Goal: Task Accomplishment & Management: Use online tool/utility

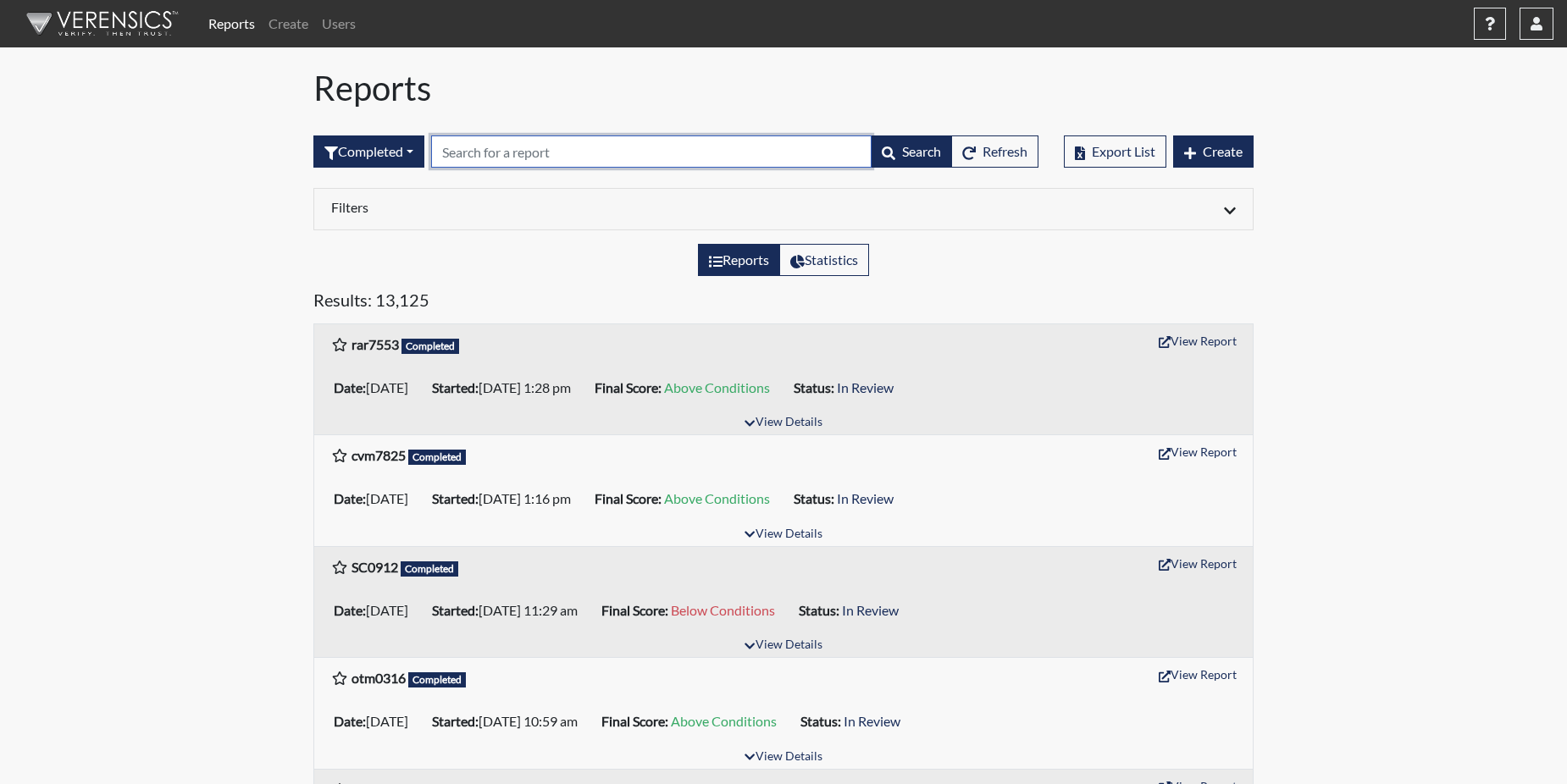
click at [466, 143] on input "text" at bounding box center [651, 151] width 440 height 32
click at [467, 143] on input "text" at bounding box center [651, 151] width 440 height 32
paste input "SC0912"
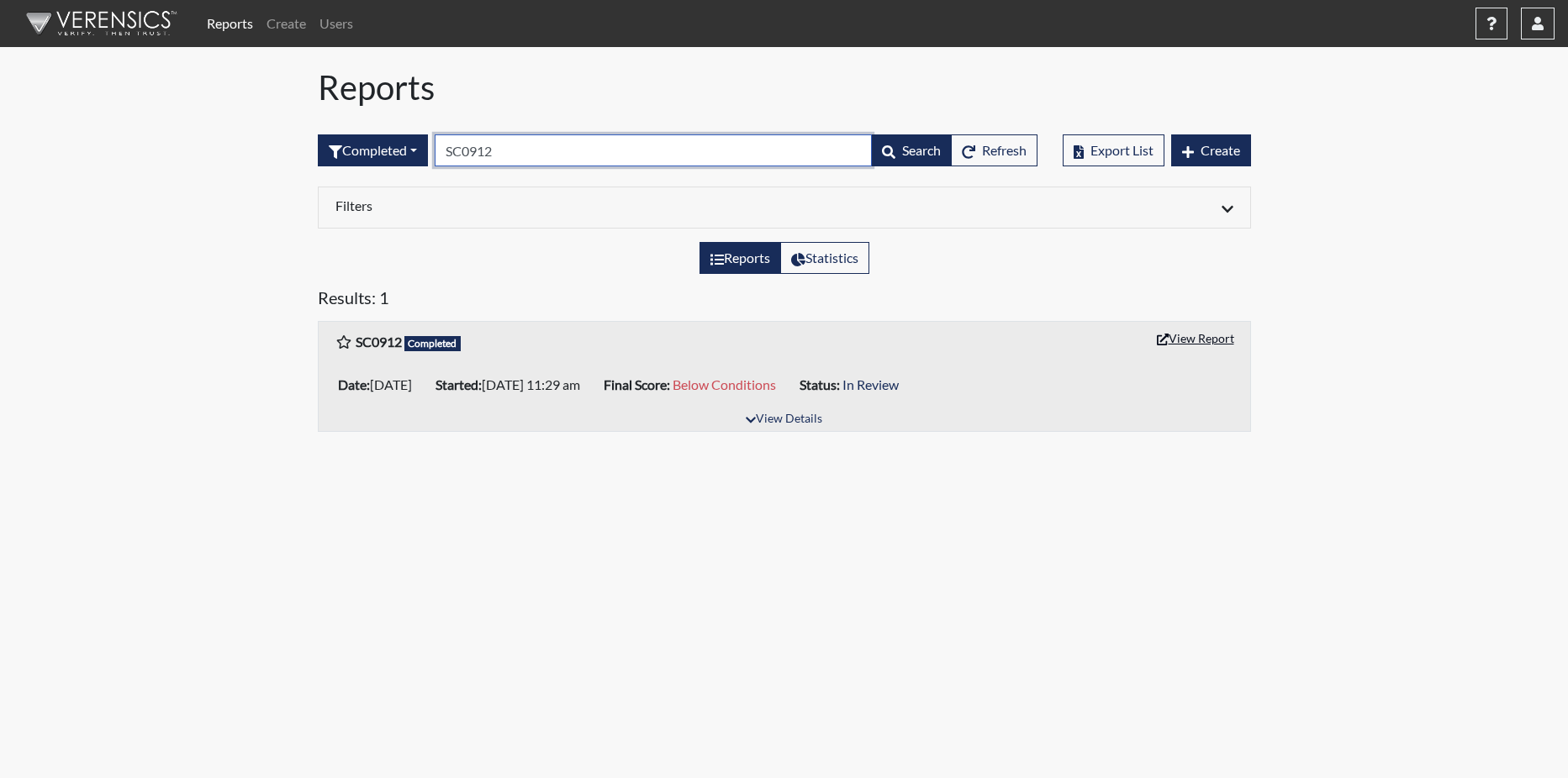
type input "SC0912"
click at [1185, 336] on button "View Report" at bounding box center [1196, 338] width 93 height 26
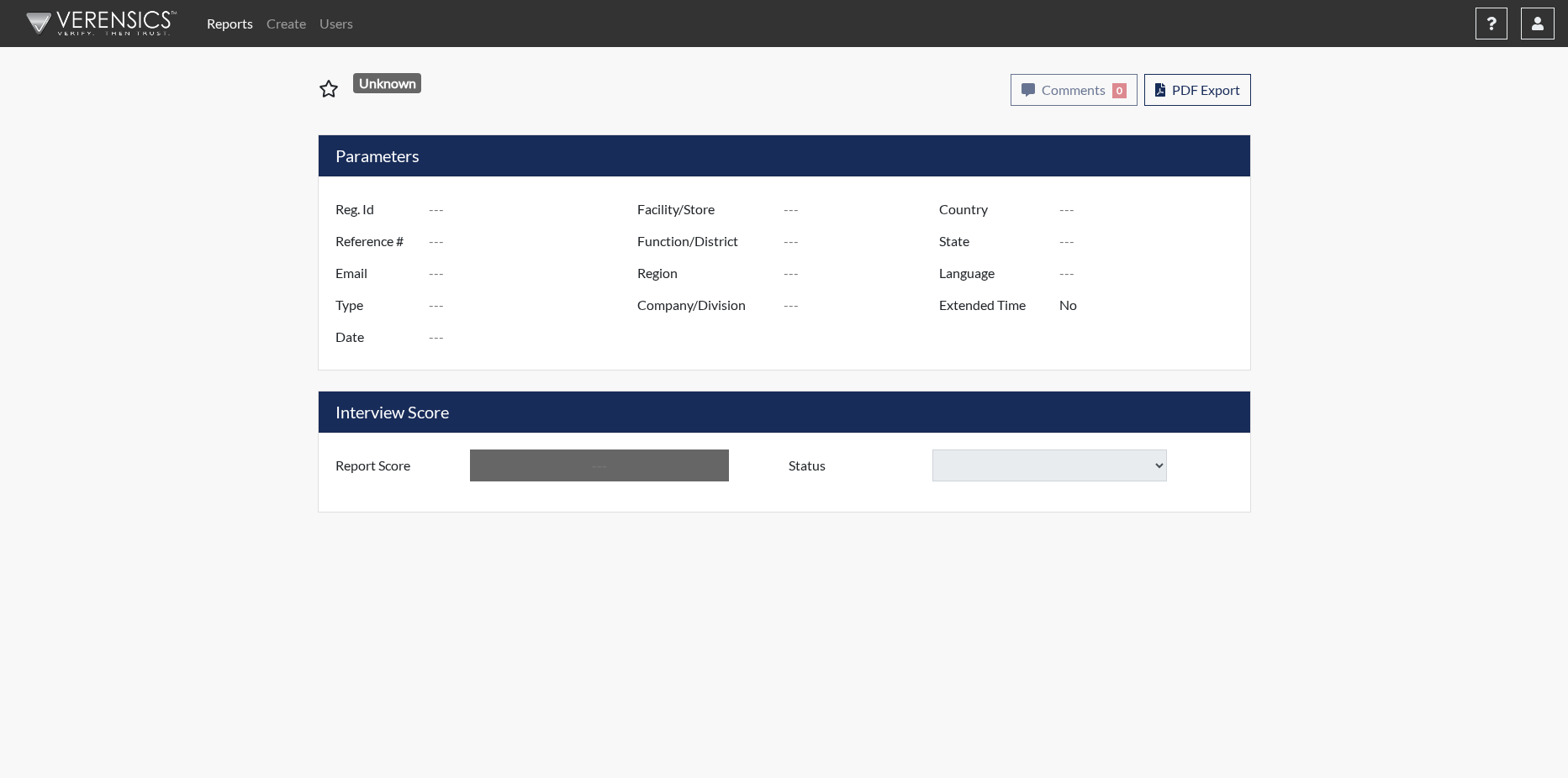
type input "SC0912"
type input "51486"
type input "---"
type input "Corrections Pre-Employment"
type input "Sep 26, 2025"
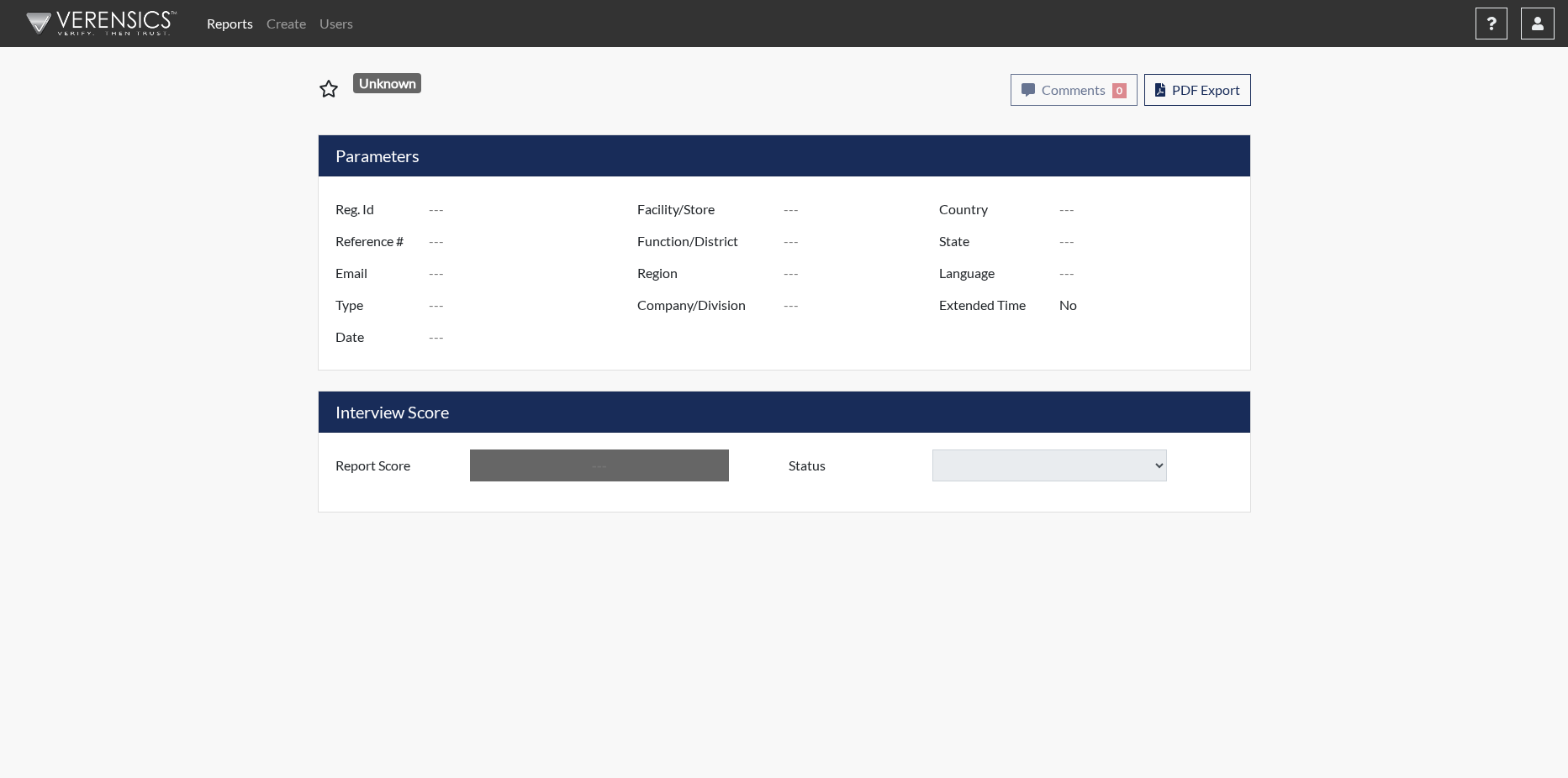
type input "[US_STATE] SP"
type input "[GEOGRAPHIC_DATA]"
type input "[US_STATE]"
type input "English"
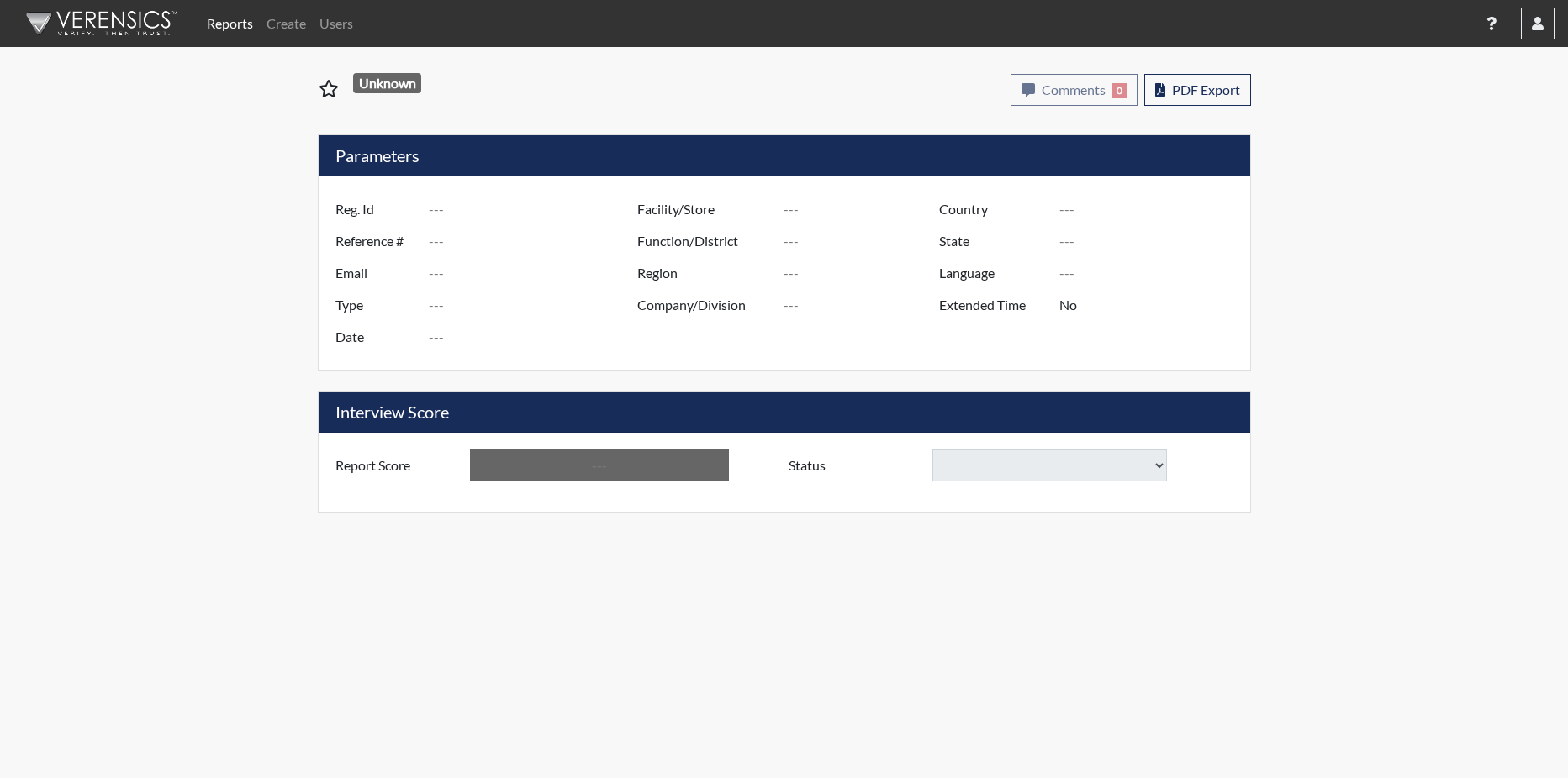
type input "Below Conditions"
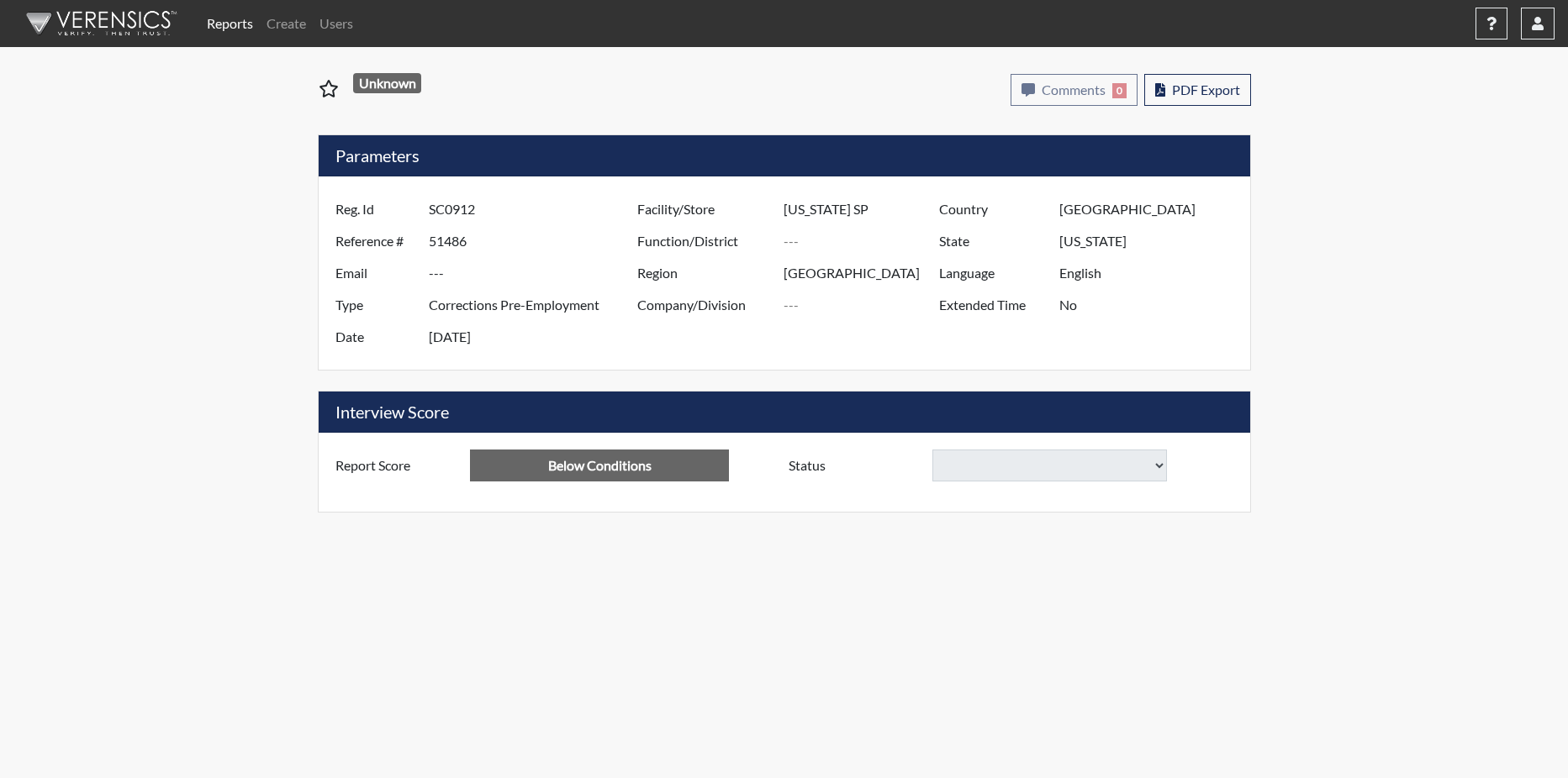
select select
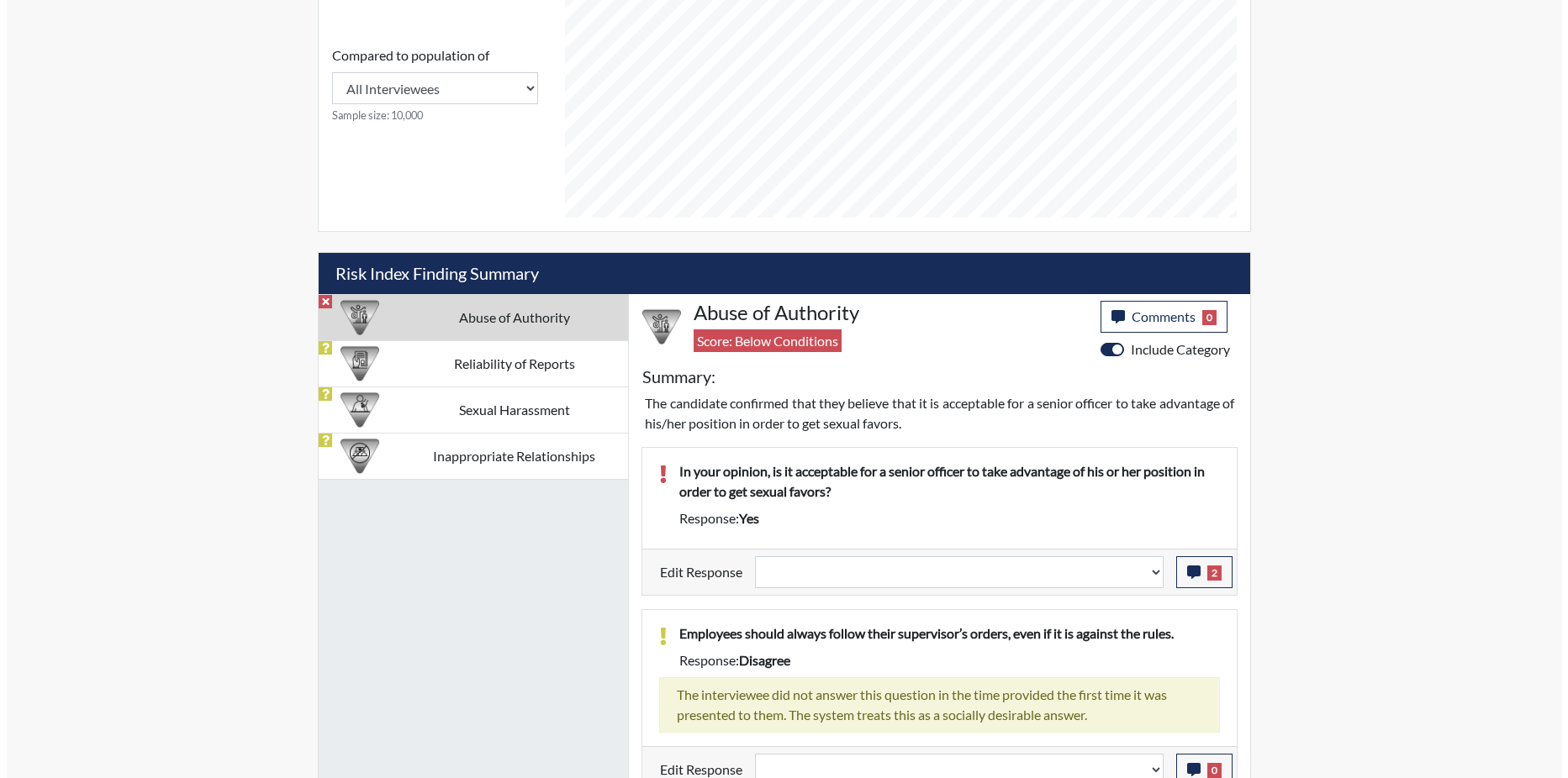
scroll to position [781, 0]
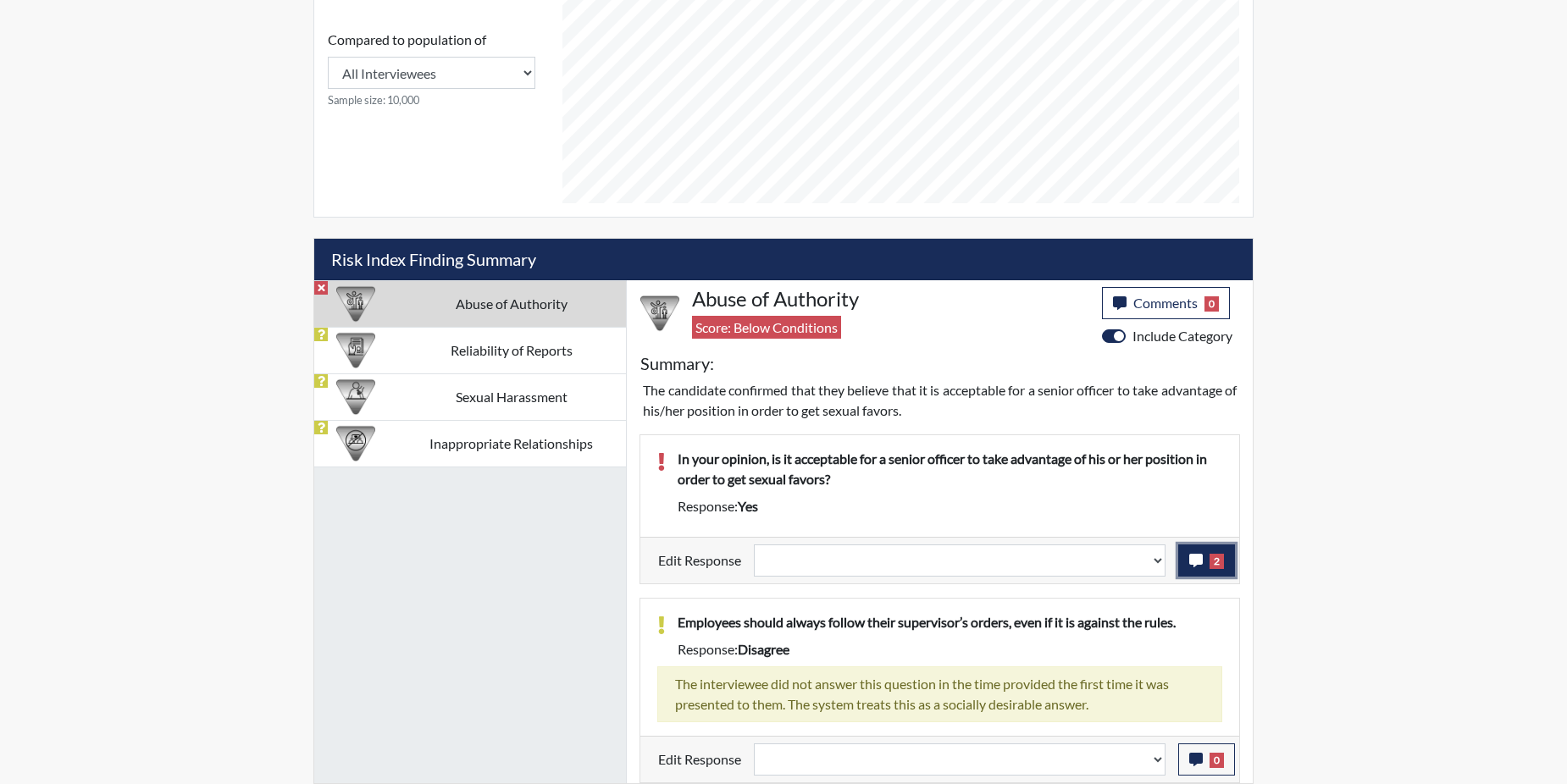
click at [1201, 563] on icon "button" at bounding box center [1196, 561] width 14 height 14
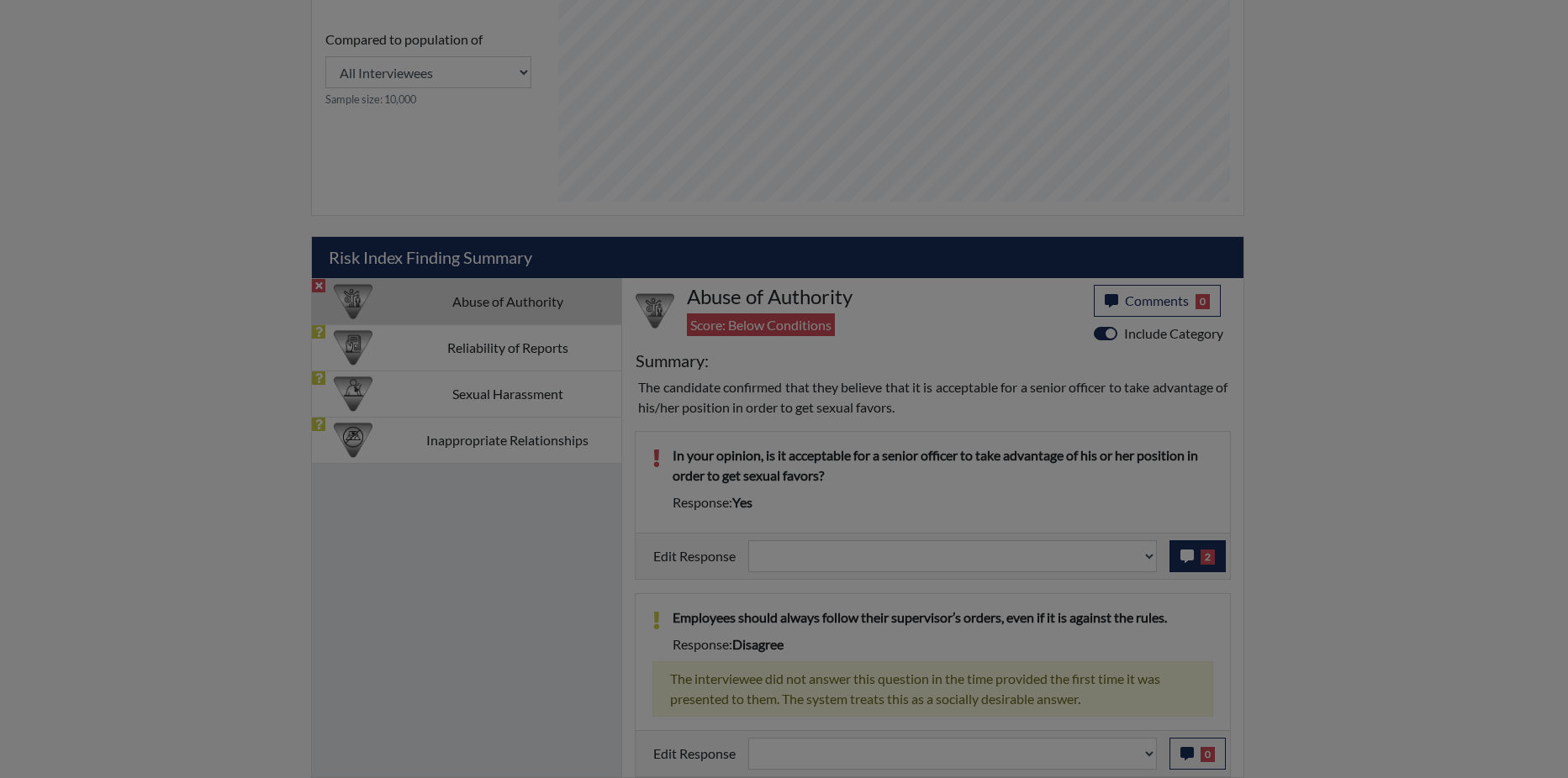
click at [1192, 558] on div at bounding box center [784, 389] width 1568 height 778
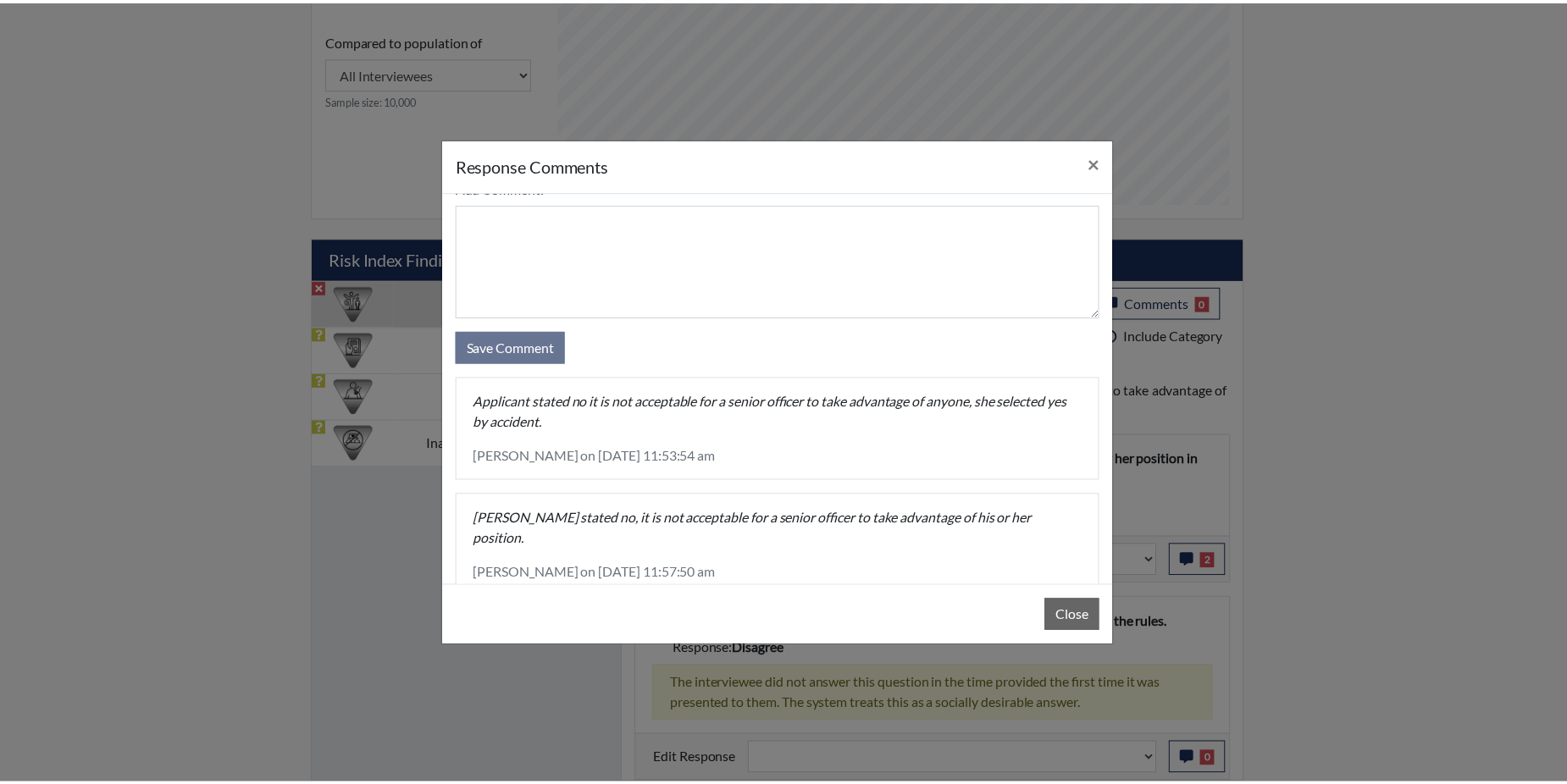
scroll to position [53, 0]
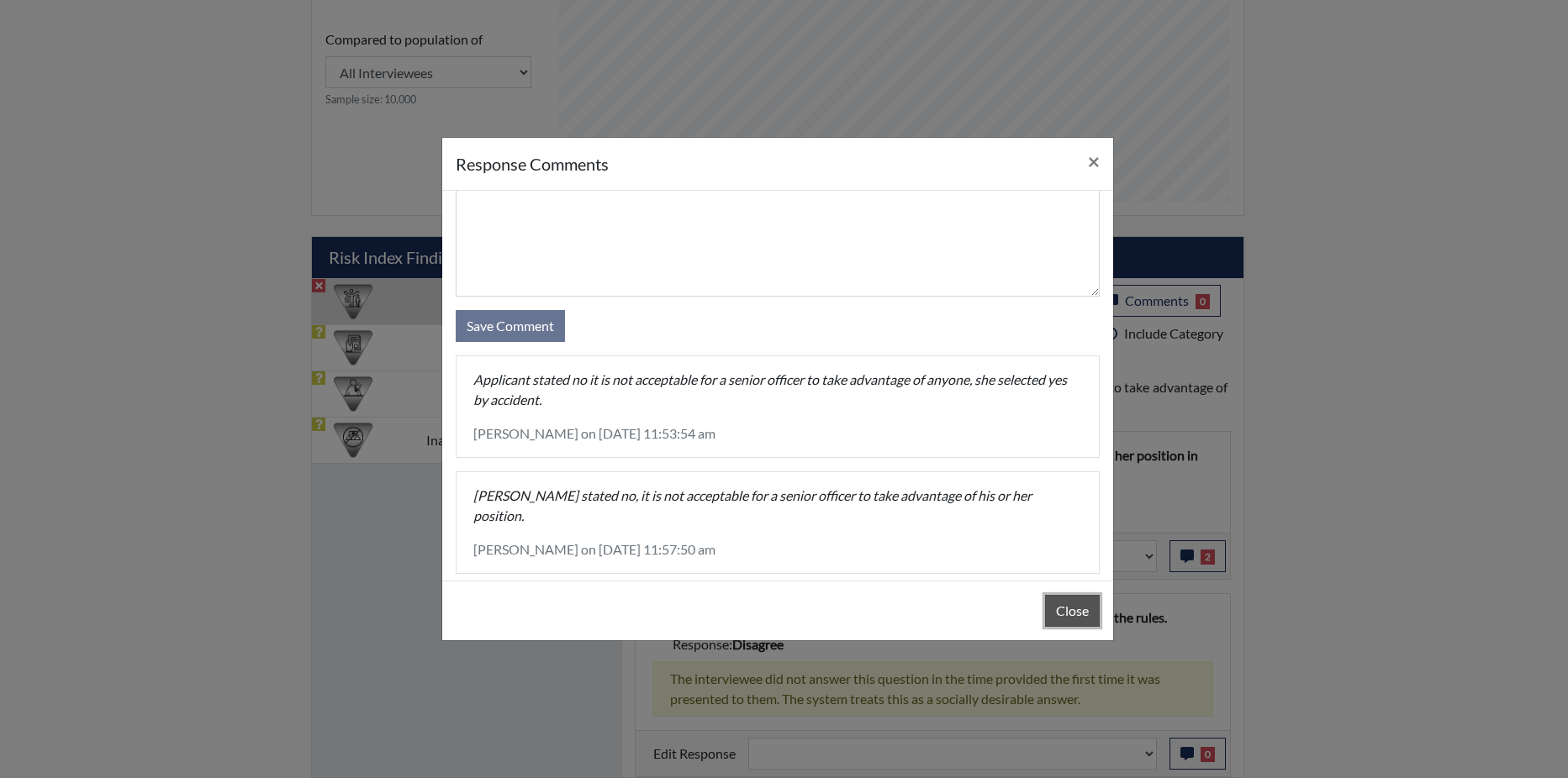
click at [1059, 609] on button "Close" at bounding box center [1073, 611] width 55 height 32
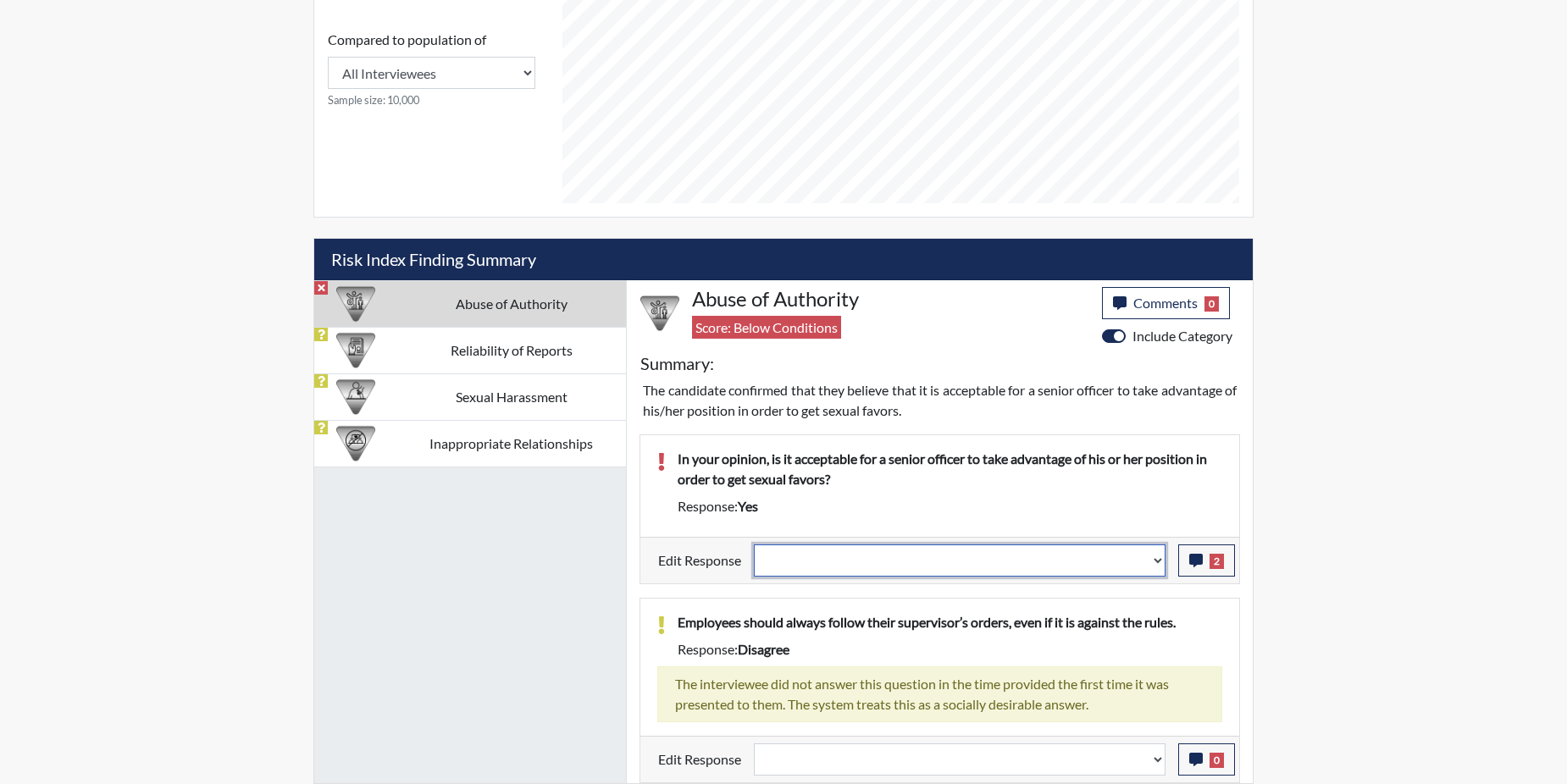
click at [1155, 560] on select "Question is not relevant. Results will be updated. Reasonable explanation provi…" at bounding box center [960, 560] width 412 height 32
select select "reasonable-explanation-provided"
click at [755, 545] on select "Question is not relevant. Results will be updated. Reasonable explanation provi…" at bounding box center [960, 560] width 412 height 32
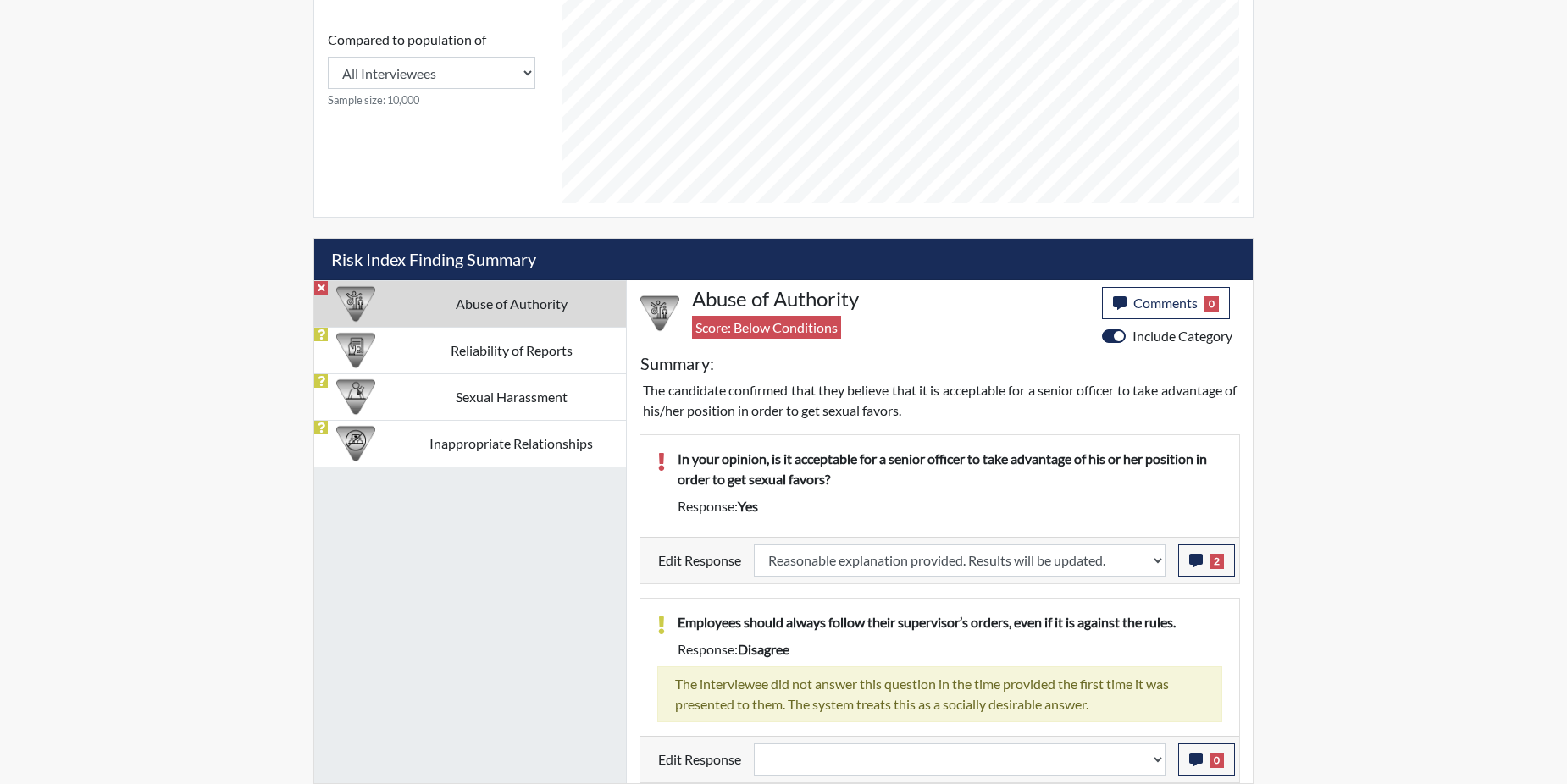
select select
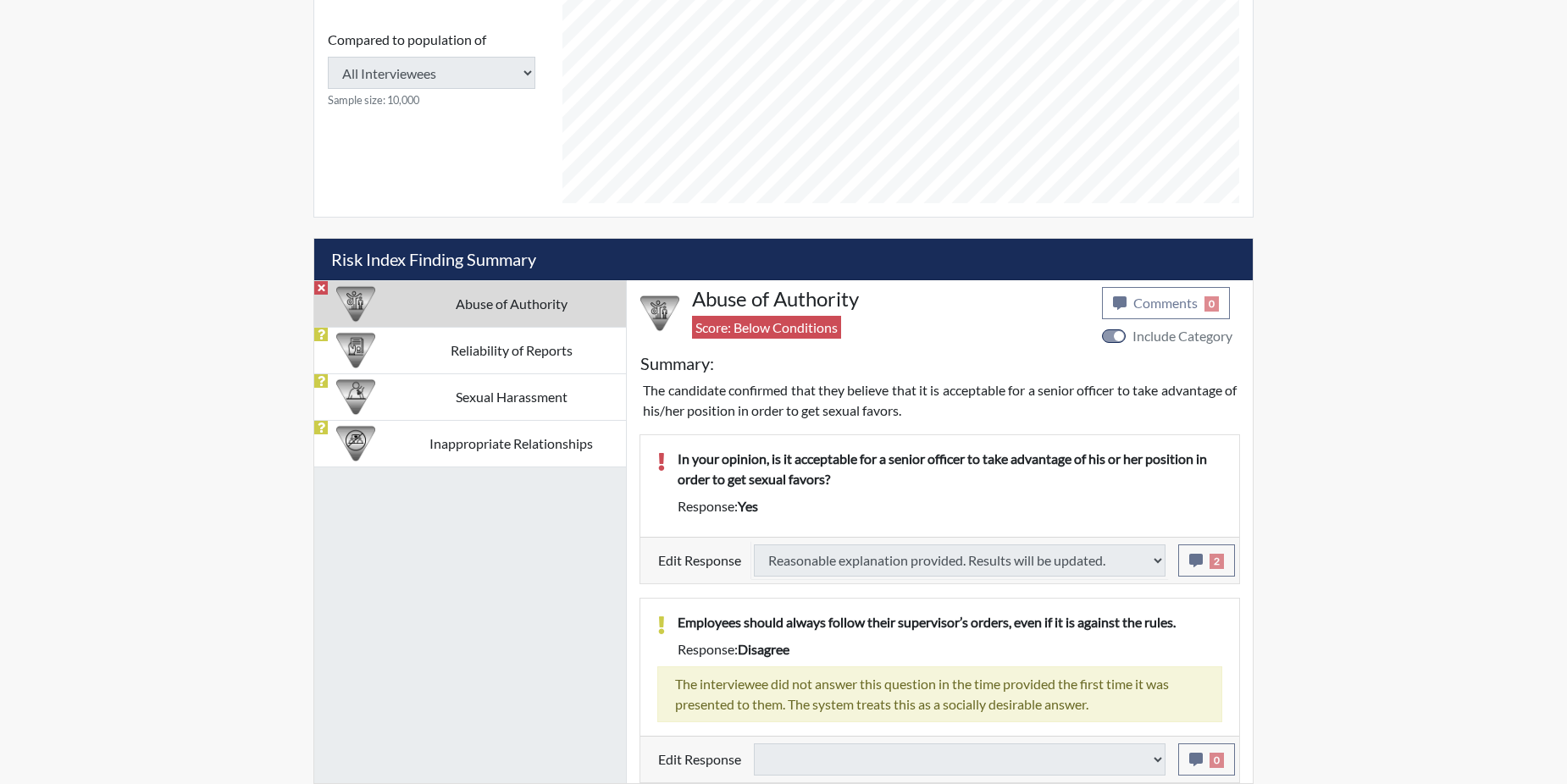
type input "Above Conditions"
select select
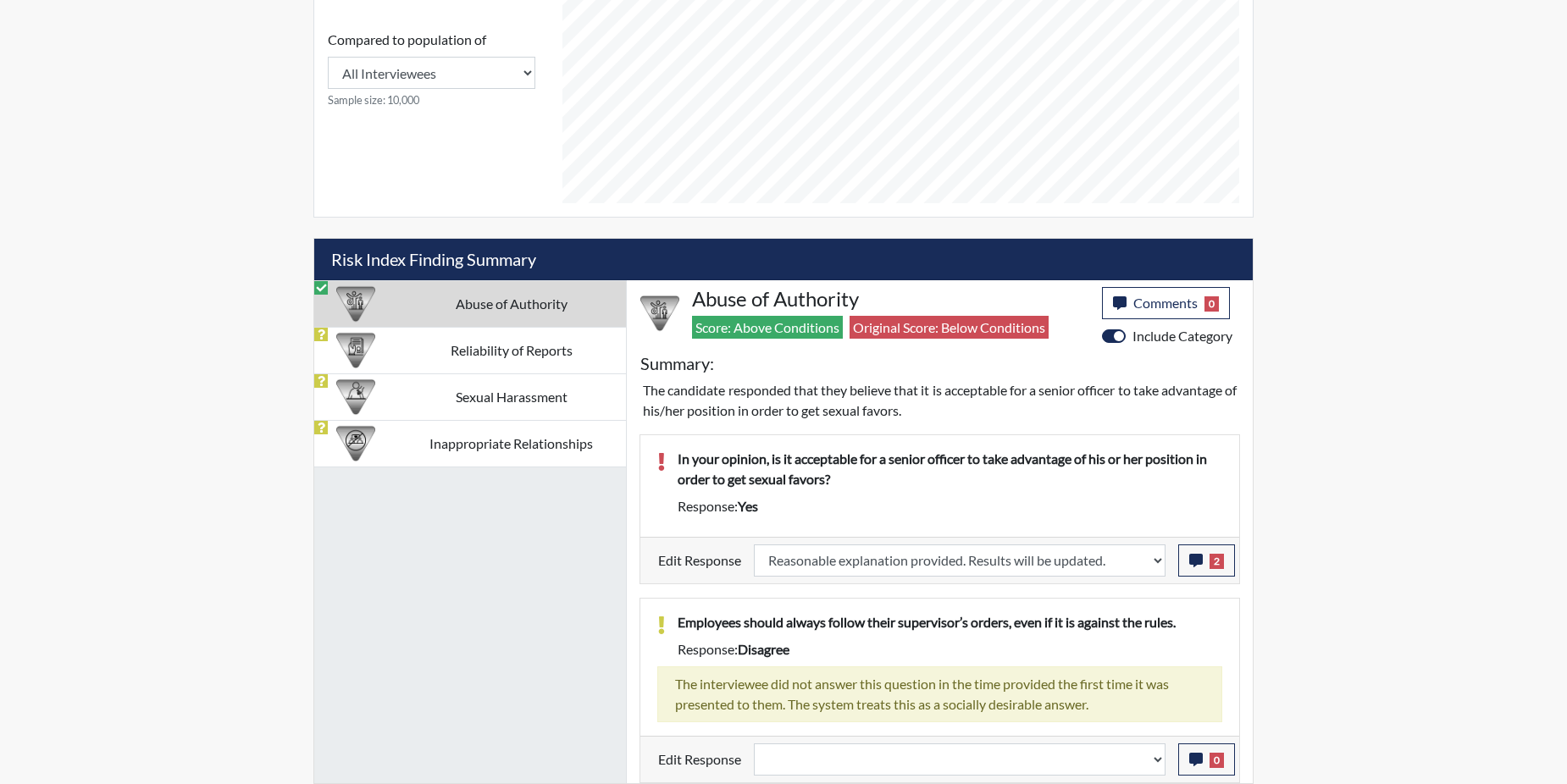
scroll to position [281, 704]
click at [501, 341] on td "Reliability of Reports" at bounding box center [510, 350] width 229 height 47
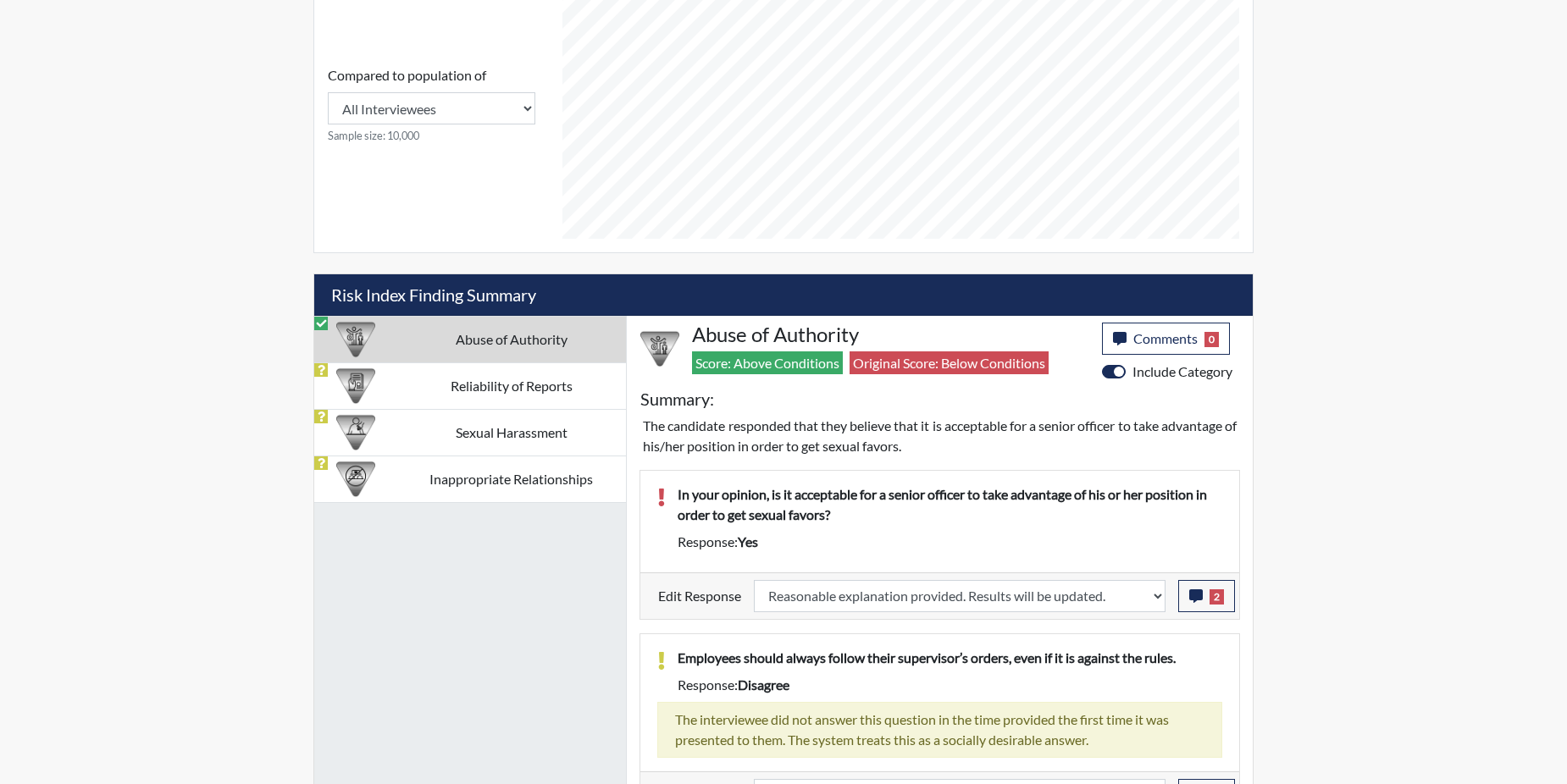
select select
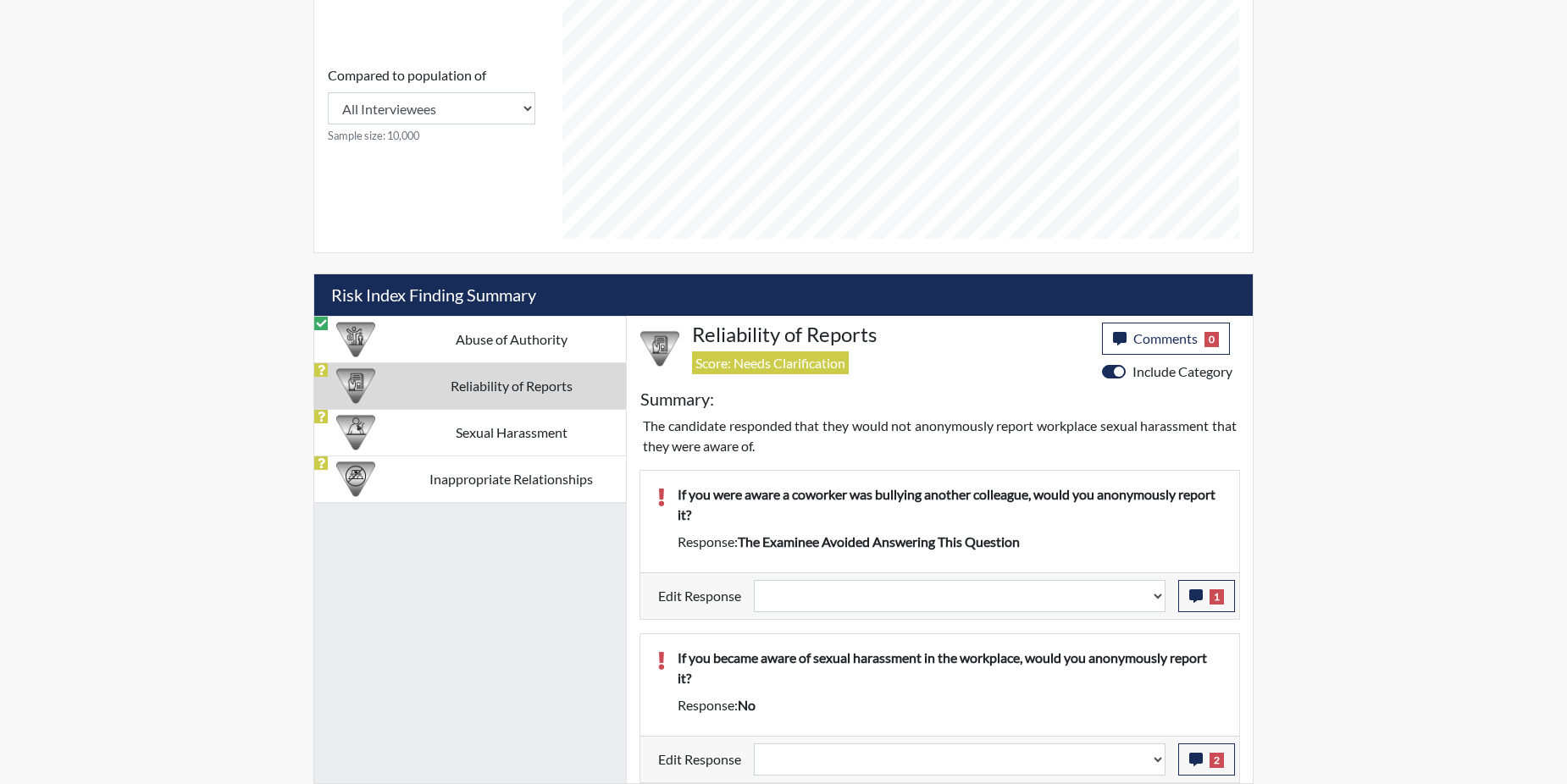
click at [479, 379] on td "Reliability of Reports" at bounding box center [510, 386] width 229 height 47
click at [1191, 593] on icon "button" at bounding box center [1196, 596] width 14 height 14
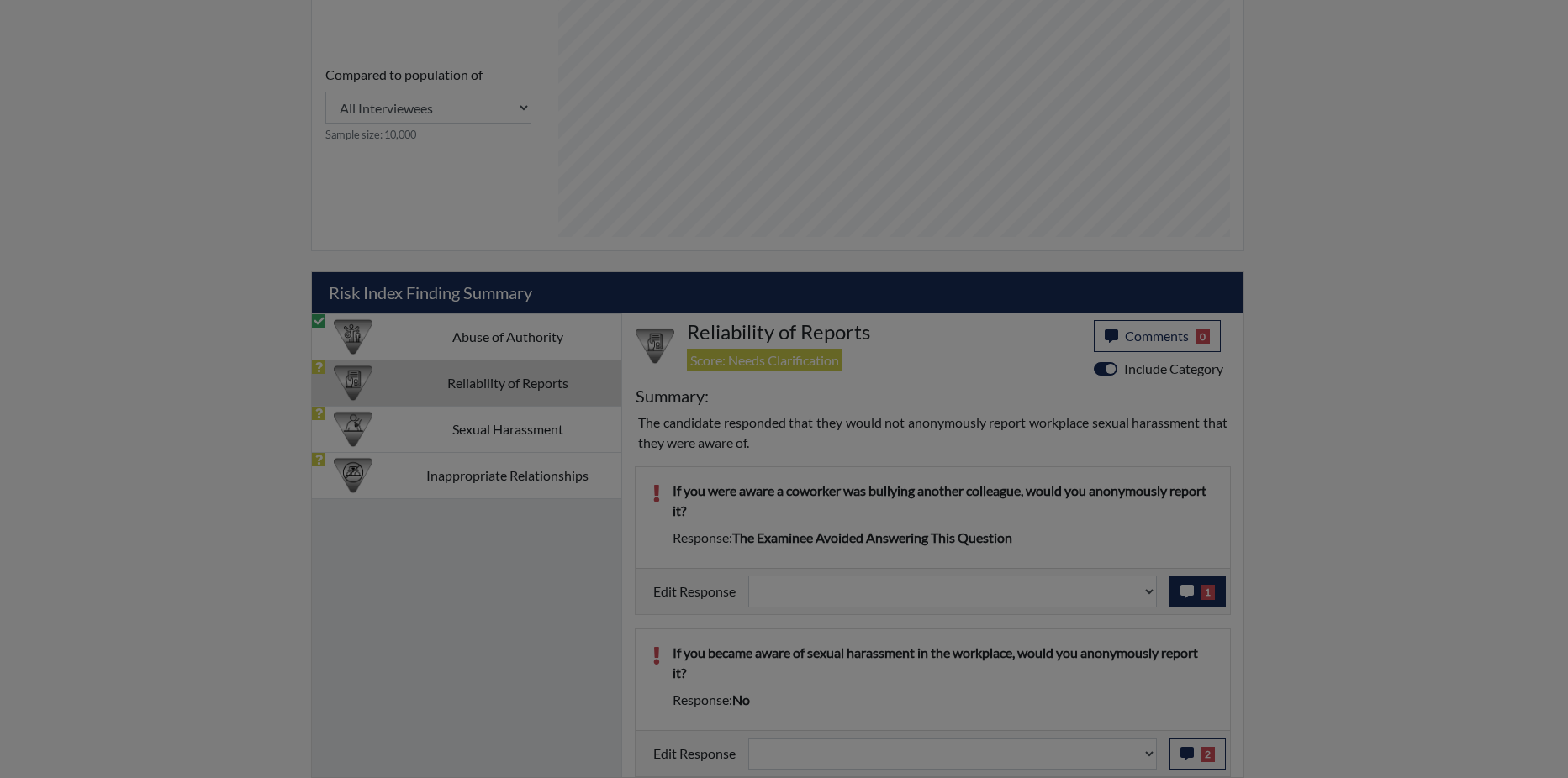
click at [1182, 588] on div at bounding box center [784, 389] width 1568 height 778
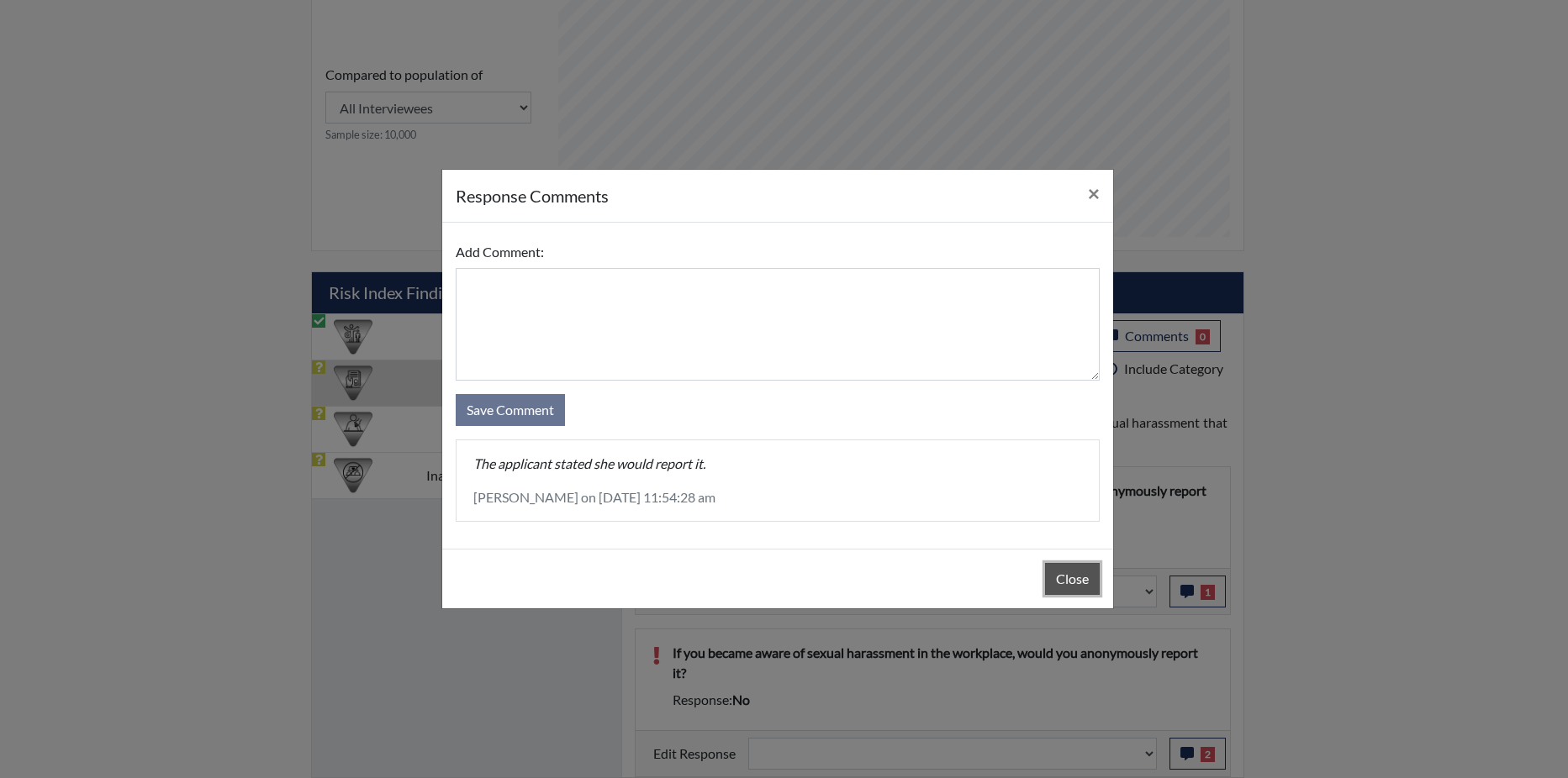
click at [1053, 577] on button "Close" at bounding box center [1073, 578] width 55 height 32
click at [1054, 576] on button "Close" at bounding box center [1073, 578] width 55 height 32
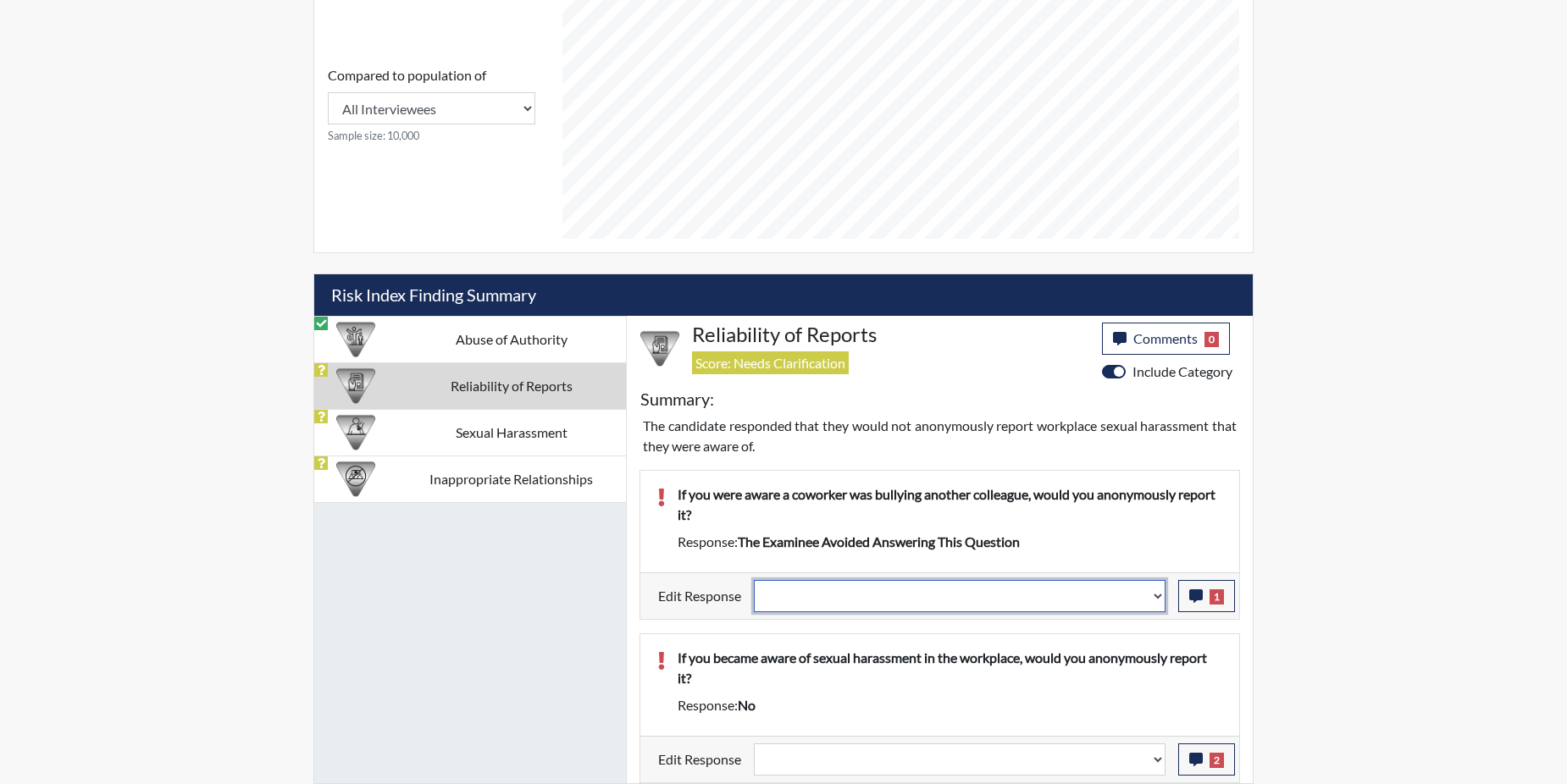
click at [1157, 595] on select "Question is not relevant. Results will be updated. Reasonable explanation provi…" at bounding box center [960, 596] width 412 height 32
select select "reasonable-explanation-provided"
click at [755, 580] on select "Question is not relevant. Results will be updated. Reasonable explanation provi…" at bounding box center [960, 596] width 412 height 32
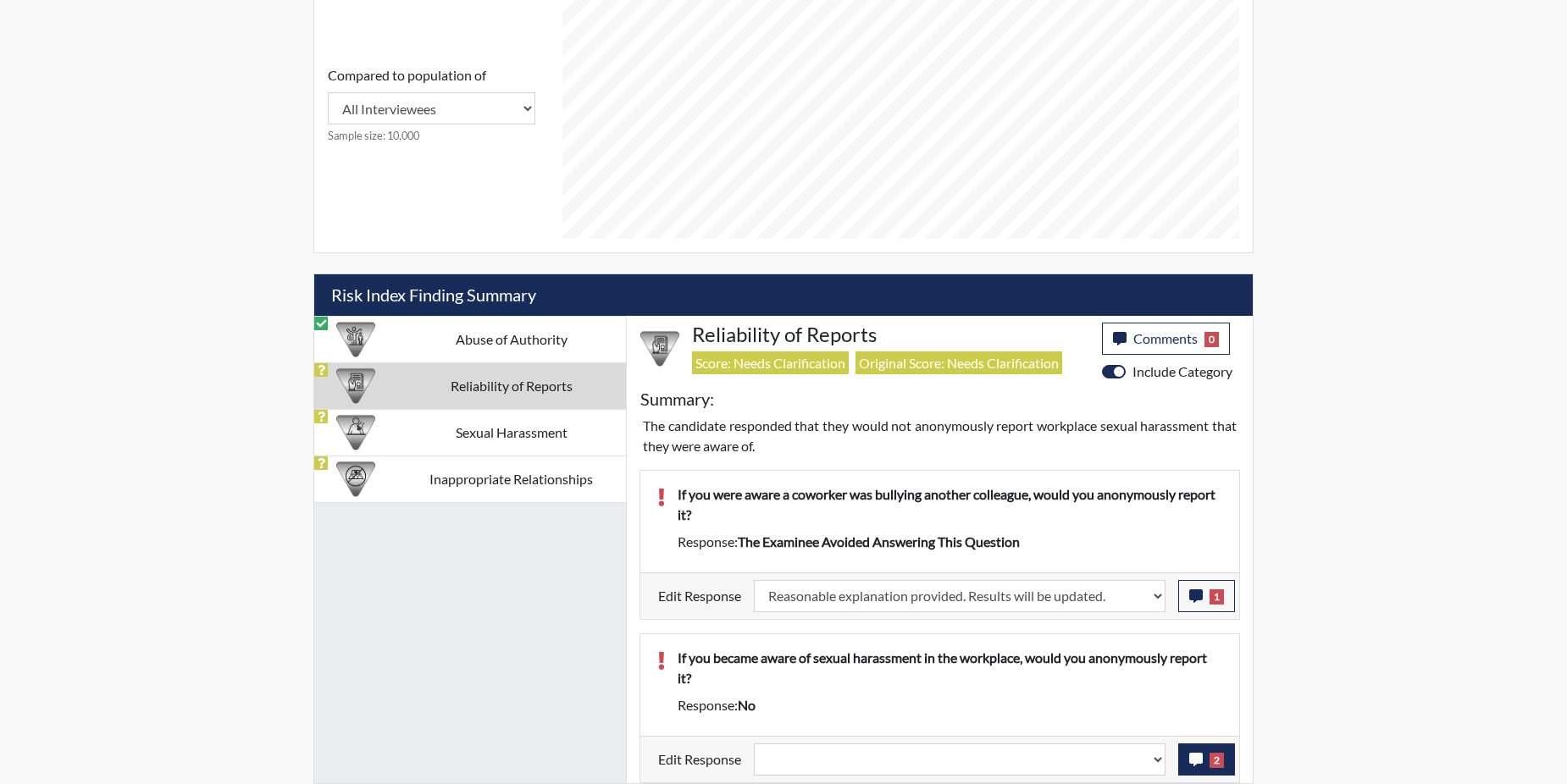
scroll to position [281, 704]
click at [1186, 757] on button "2" at bounding box center [1207, 759] width 57 height 32
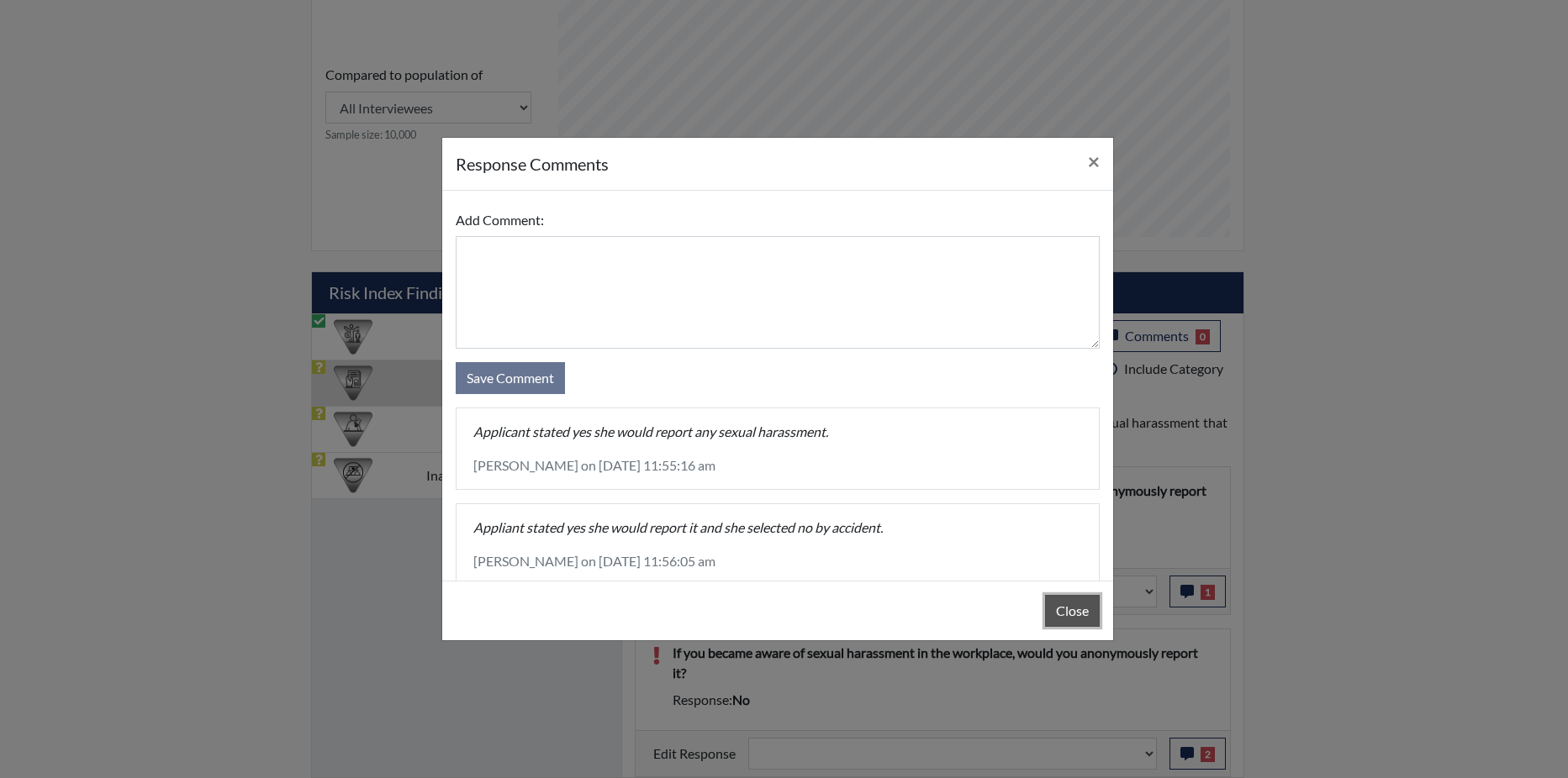
click at [1099, 617] on button "Close" at bounding box center [1073, 611] width 55 height 32
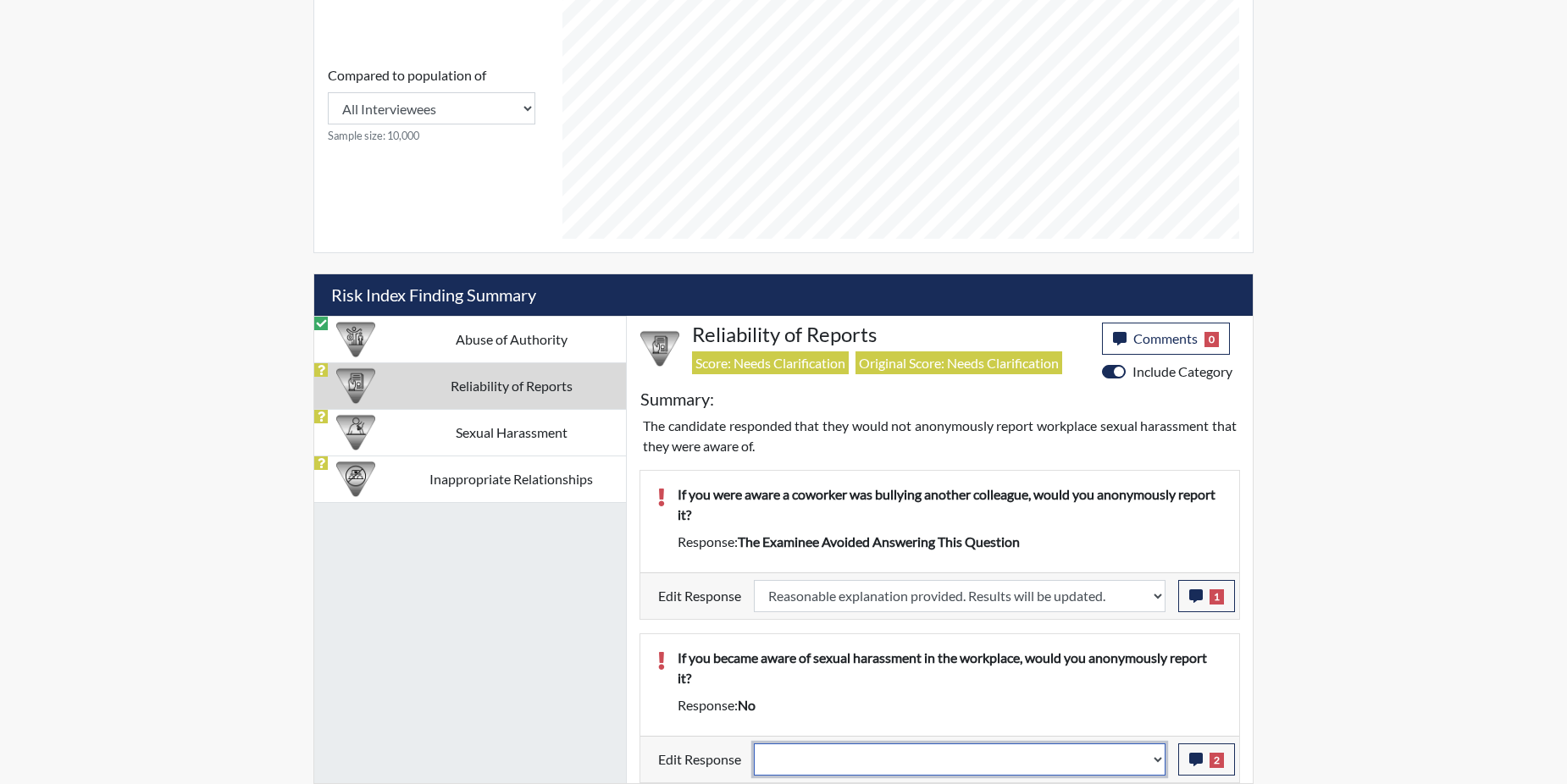
click at [1156, 755] on select "Question is not relevant. Results will be updated. Reasonable explanation provi…" at bounding box center [960, 759] width 412 height 32
click at [1156, 755] on select "Question is not relevant. Results will be updated. Reasonable explanation provi…" at bounding box center [960, 759] width 412 height 32
click at [1156, 753] on select "Question is not relevant. Results will be updated. Reasonable explanation provi…" at bounding box center [960, 759] width 412 height 32
select select "reasonable-explanation-provided"
click at [755, 743] on select "Question is not relevant. Results will be updated. Reasonable explanation provi…" at bounding box center [960, 759] width 412 height 32
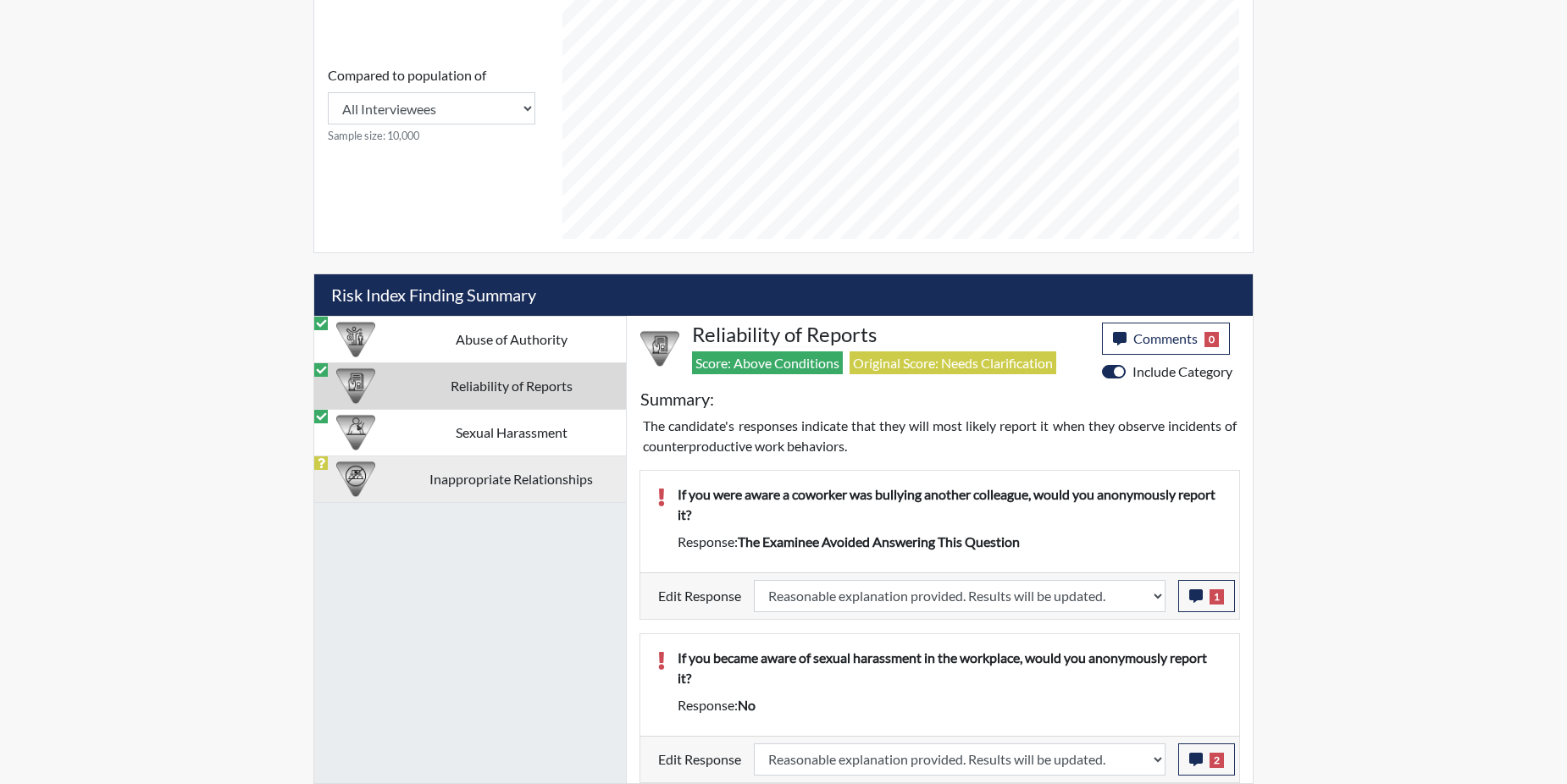
click at [521, 480] on td "Inappropriate Relationships" at bounding box center [510, 479] width 229 height 47
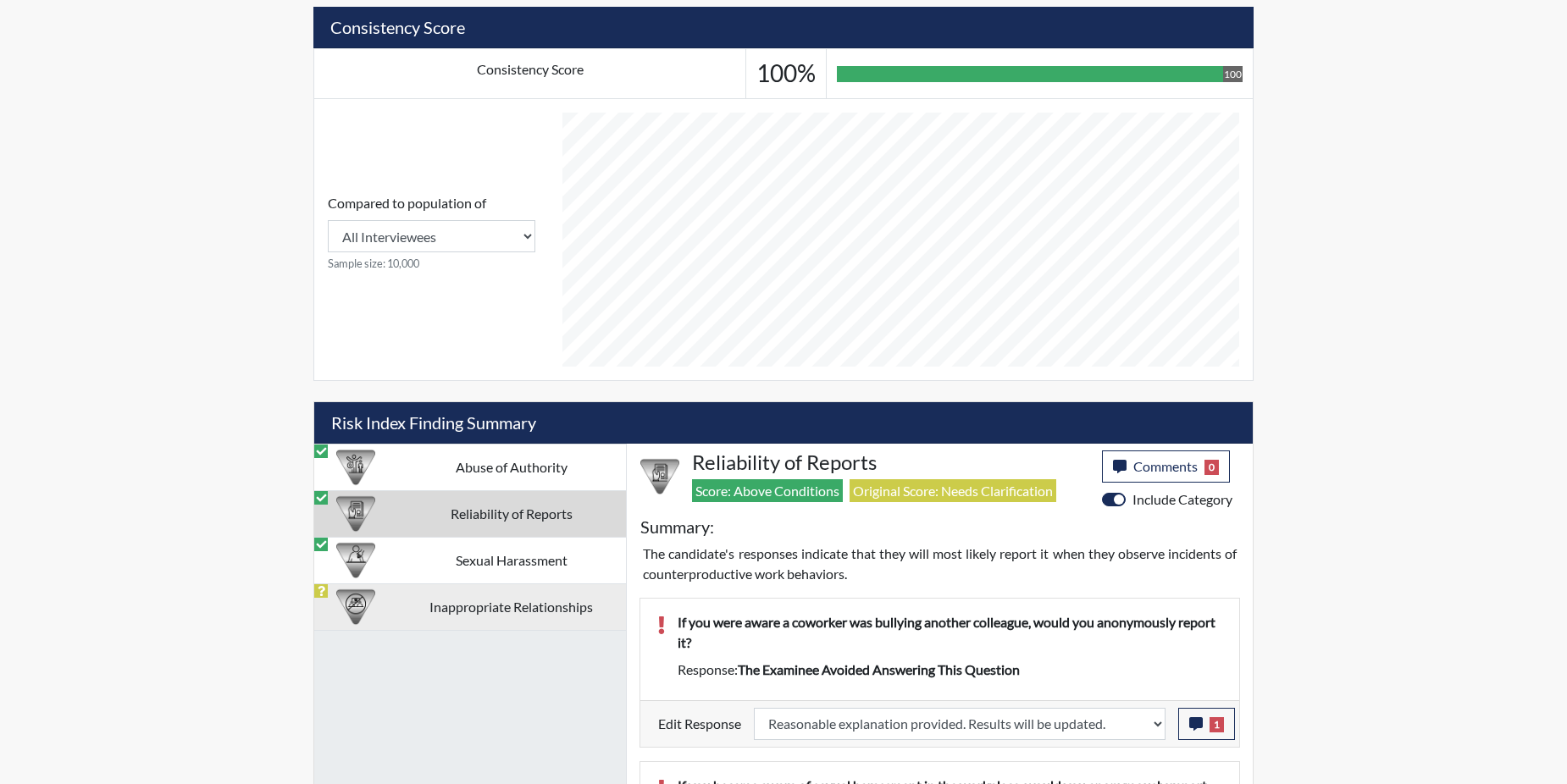
select select
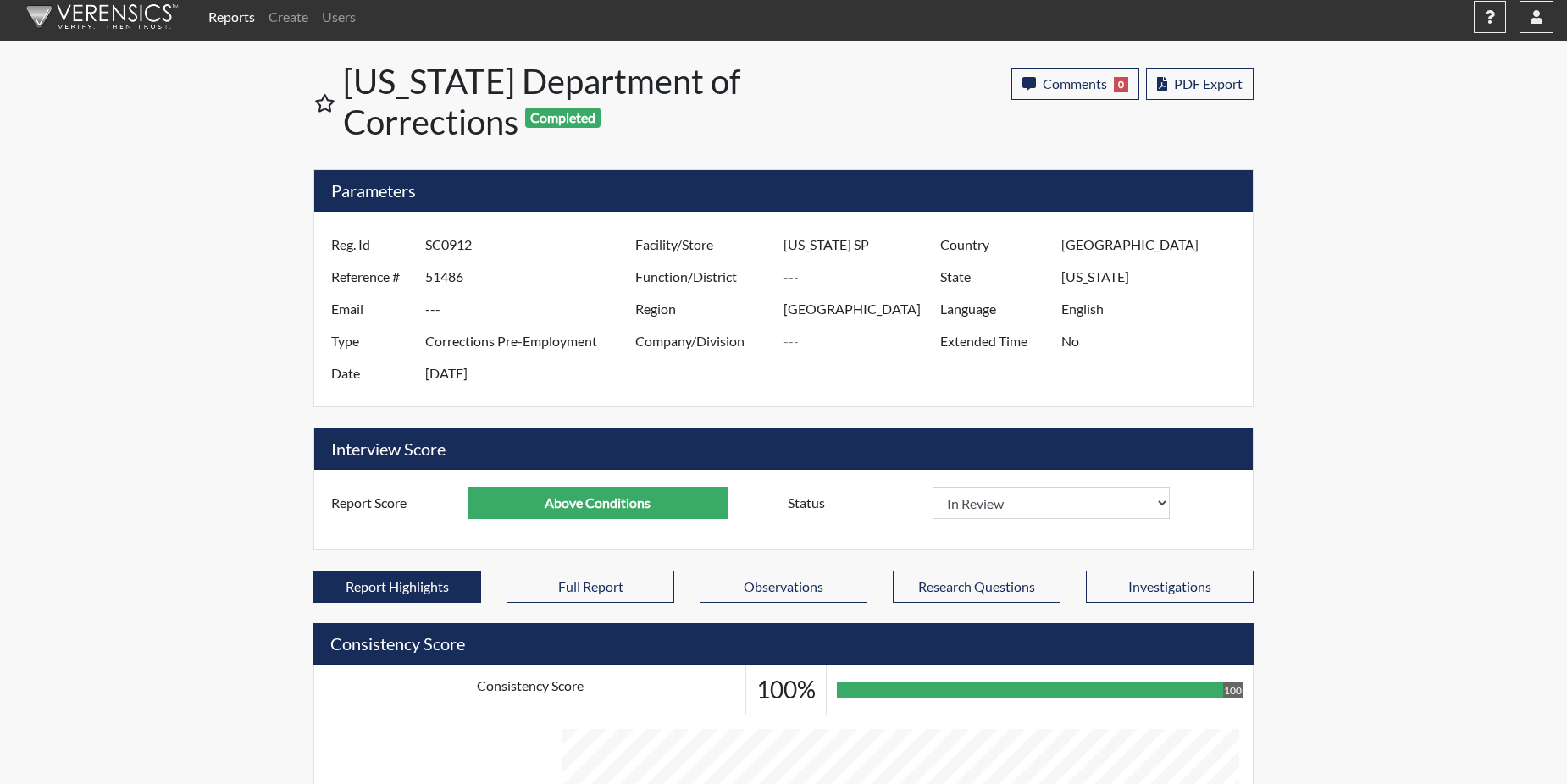
scroll to position [0, 0]
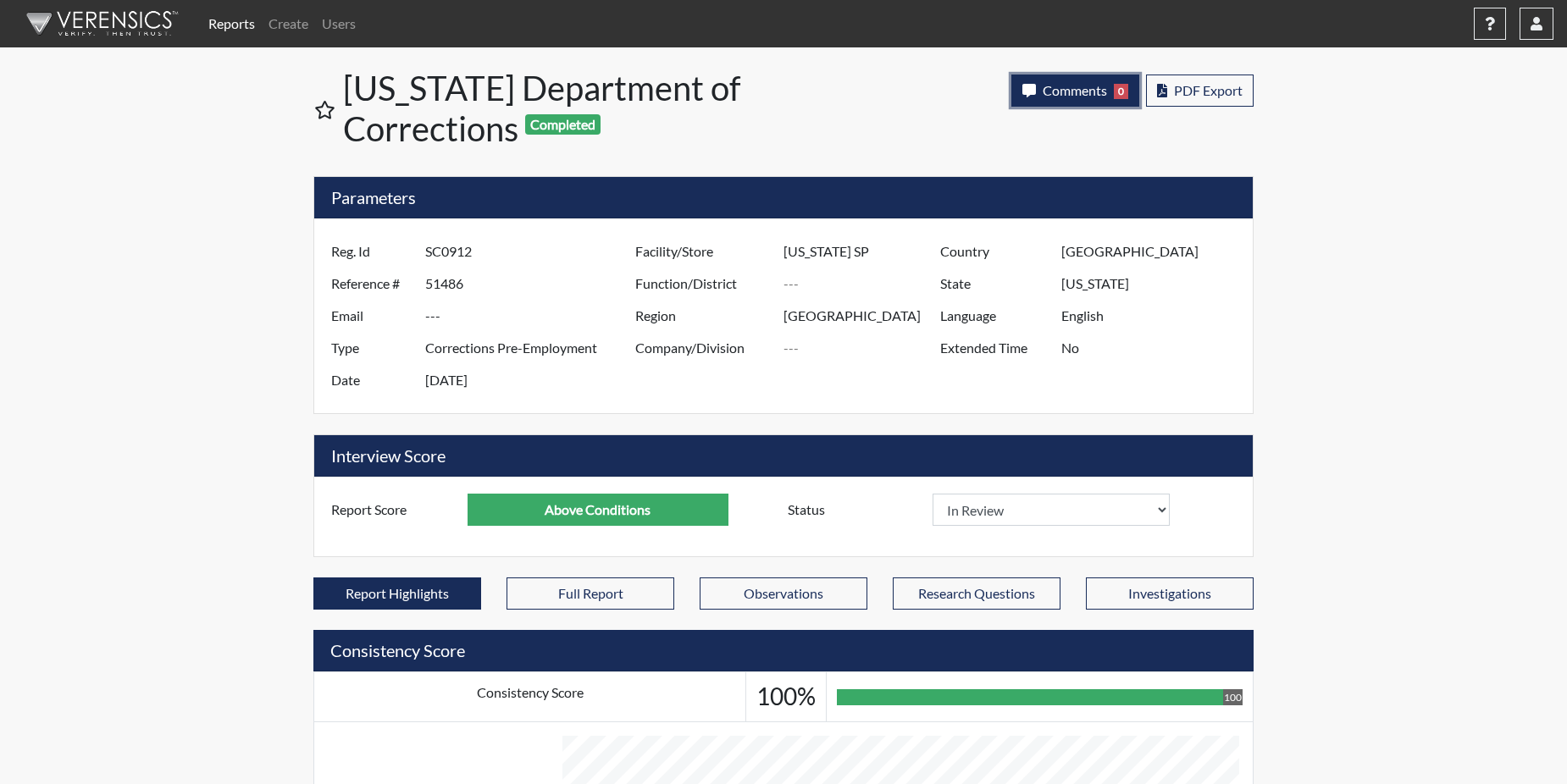
click at [1101, 91] on span "Comments" at bounding box center [1075, 90] width 64 height 16
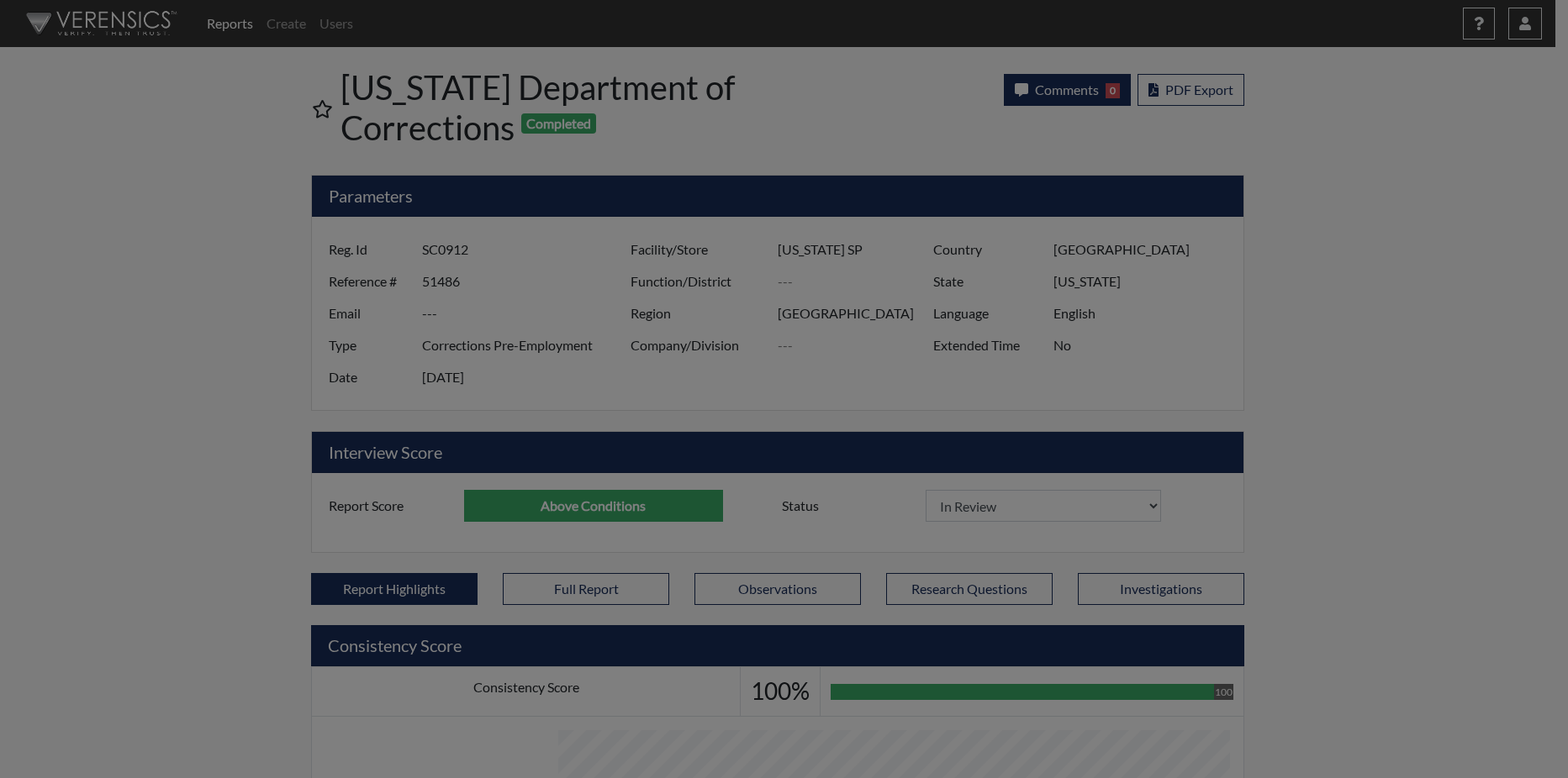
click at [1093, 90] on div at bounding box center [784, 389] width 1568 height 778
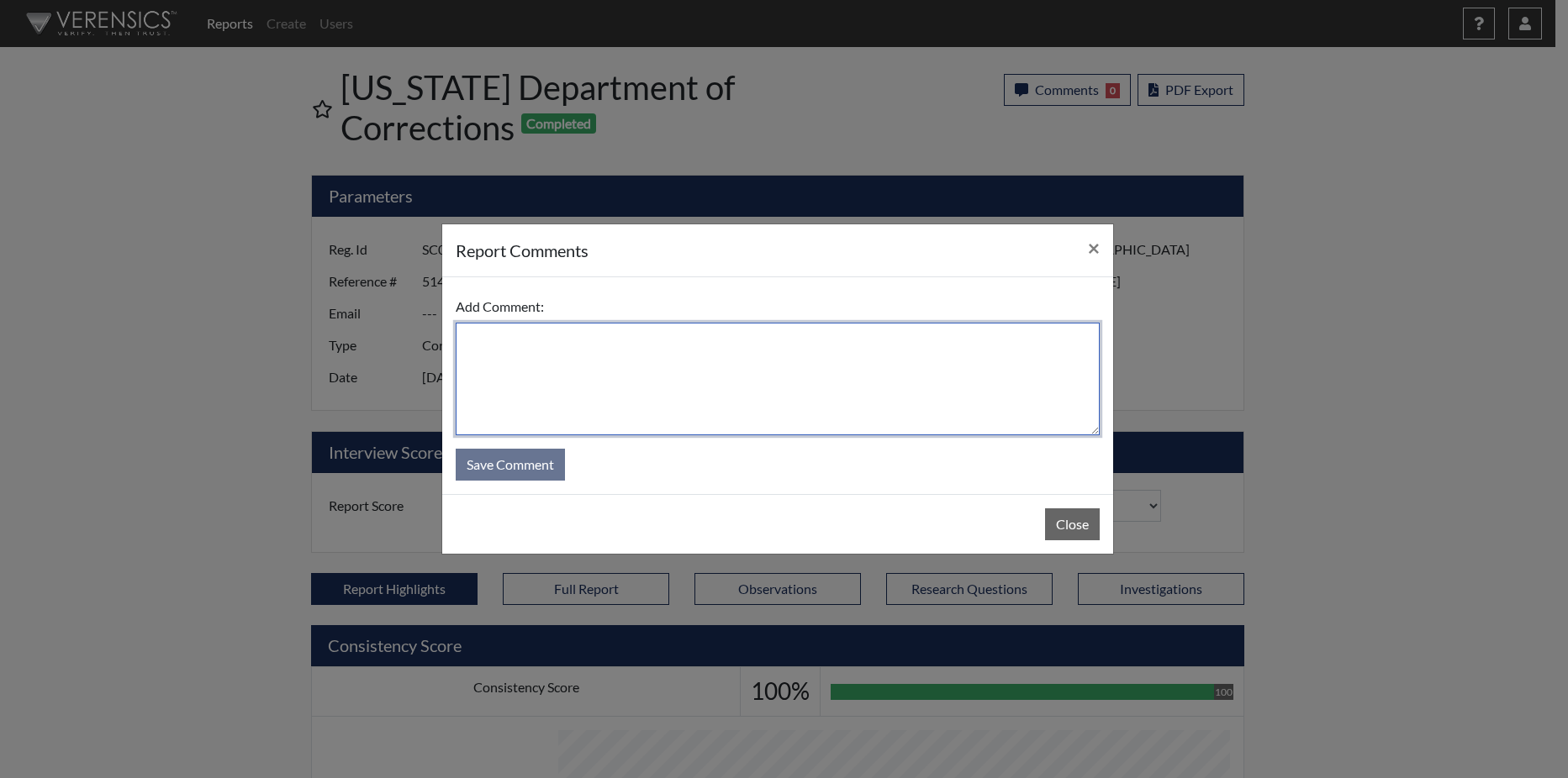
click at [608, 375] on textarea at bounding box center [778, 378] width 644 height 112
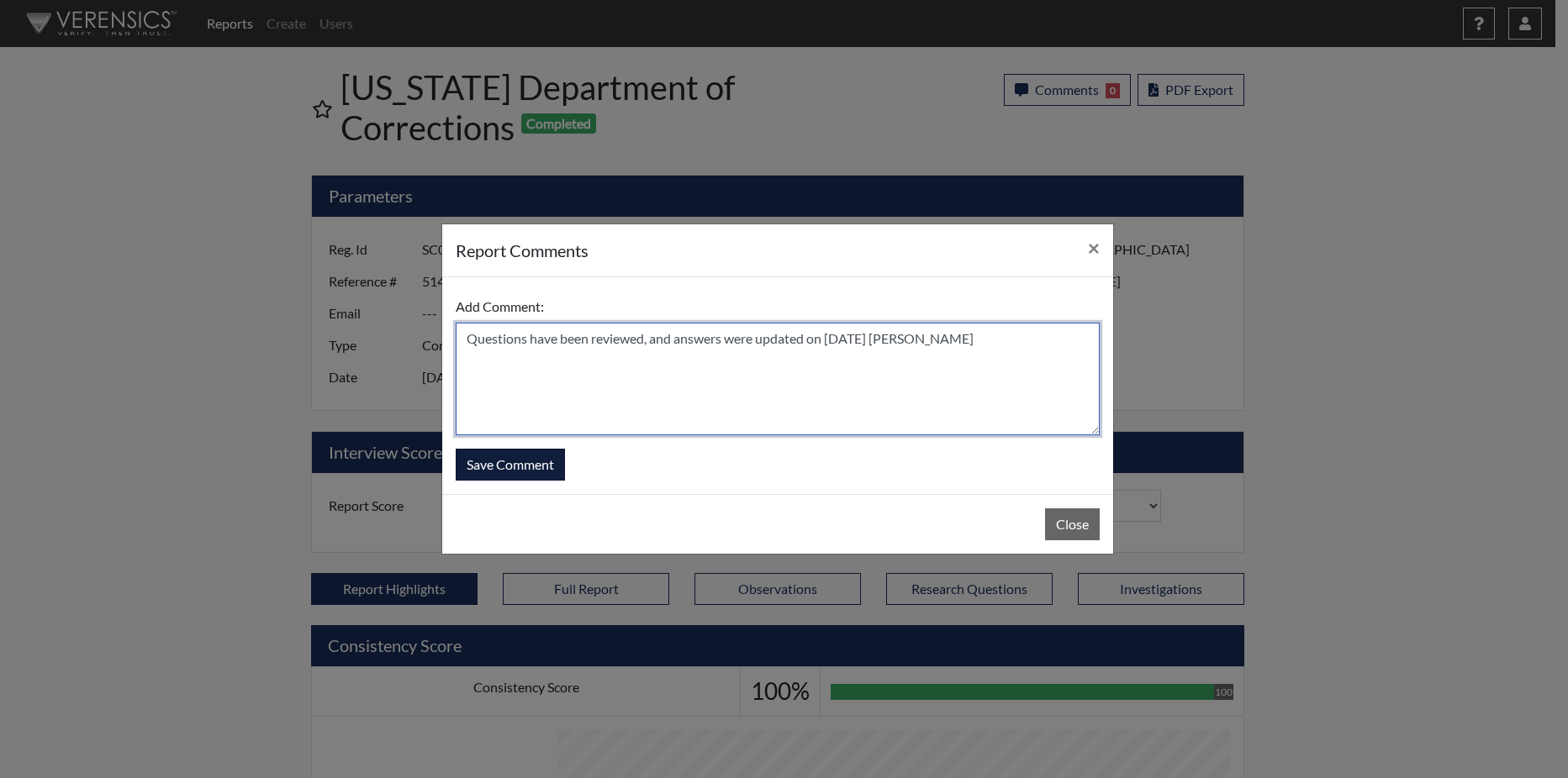
type textarea "Questions have been reviewed, and answers were updated on 9/26/25 N. Brown"
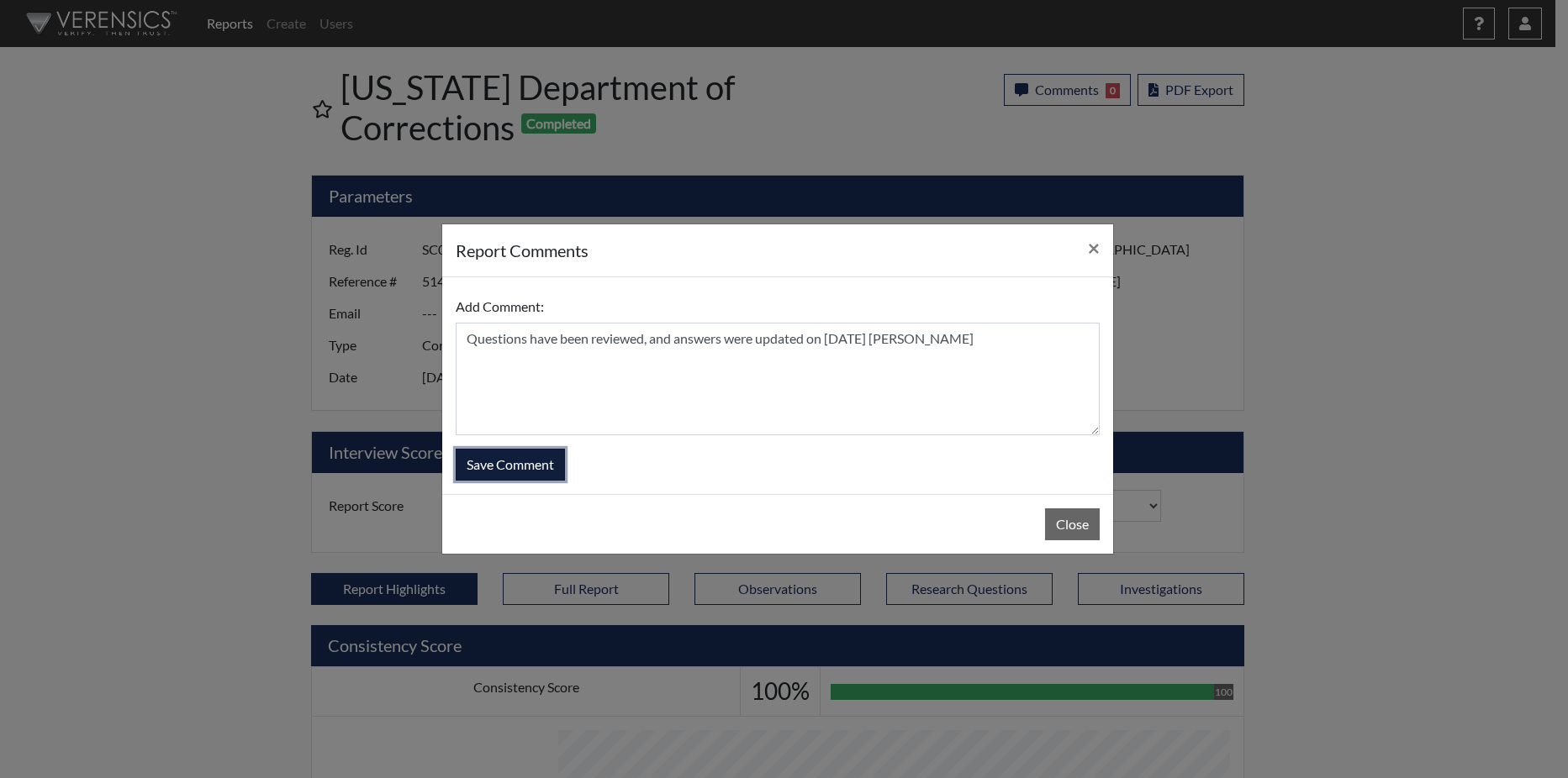
click at [548, 470] on button "Save Comment" at bounding box center [510, 464] width 109 height 32
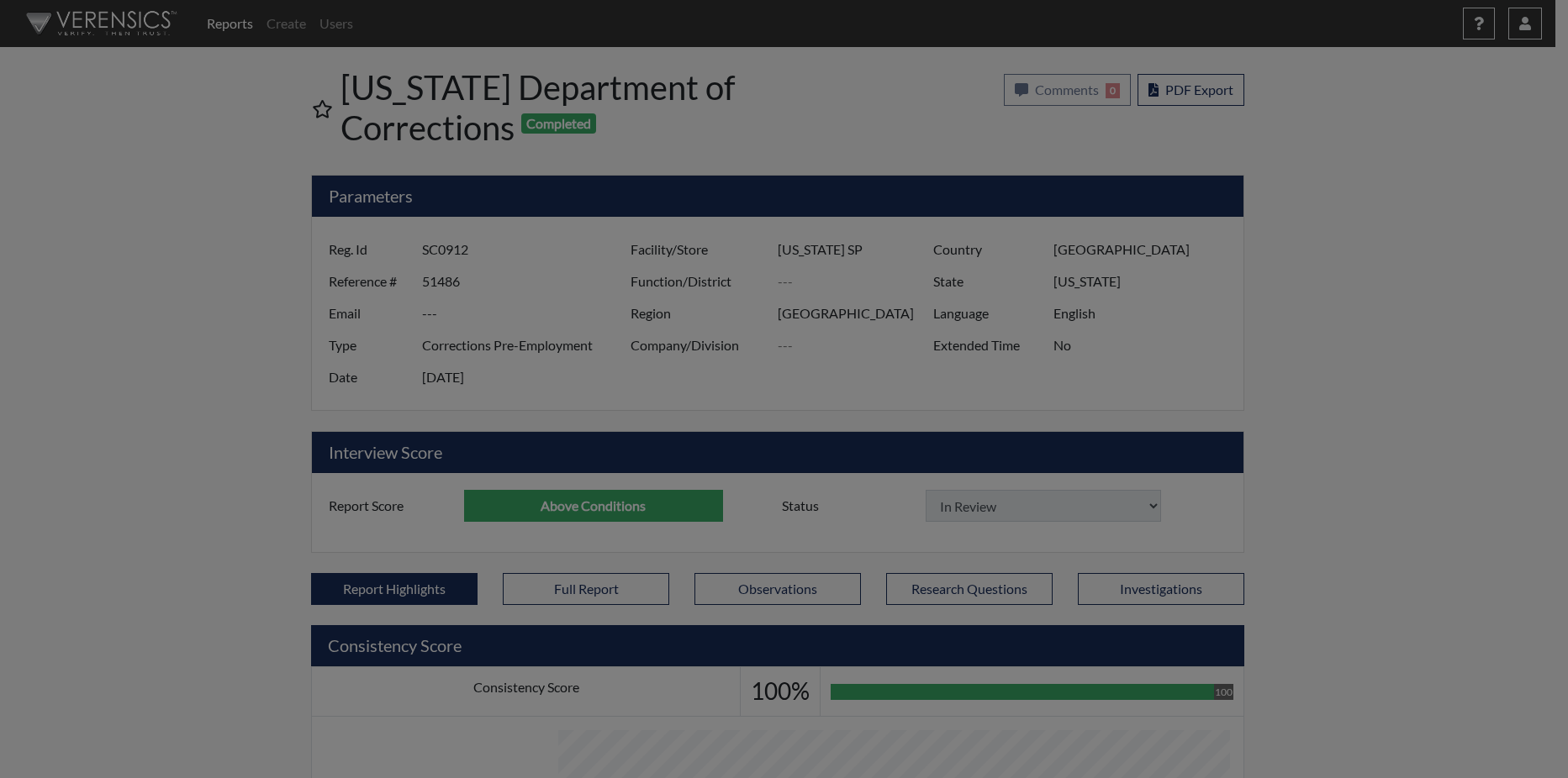
select select
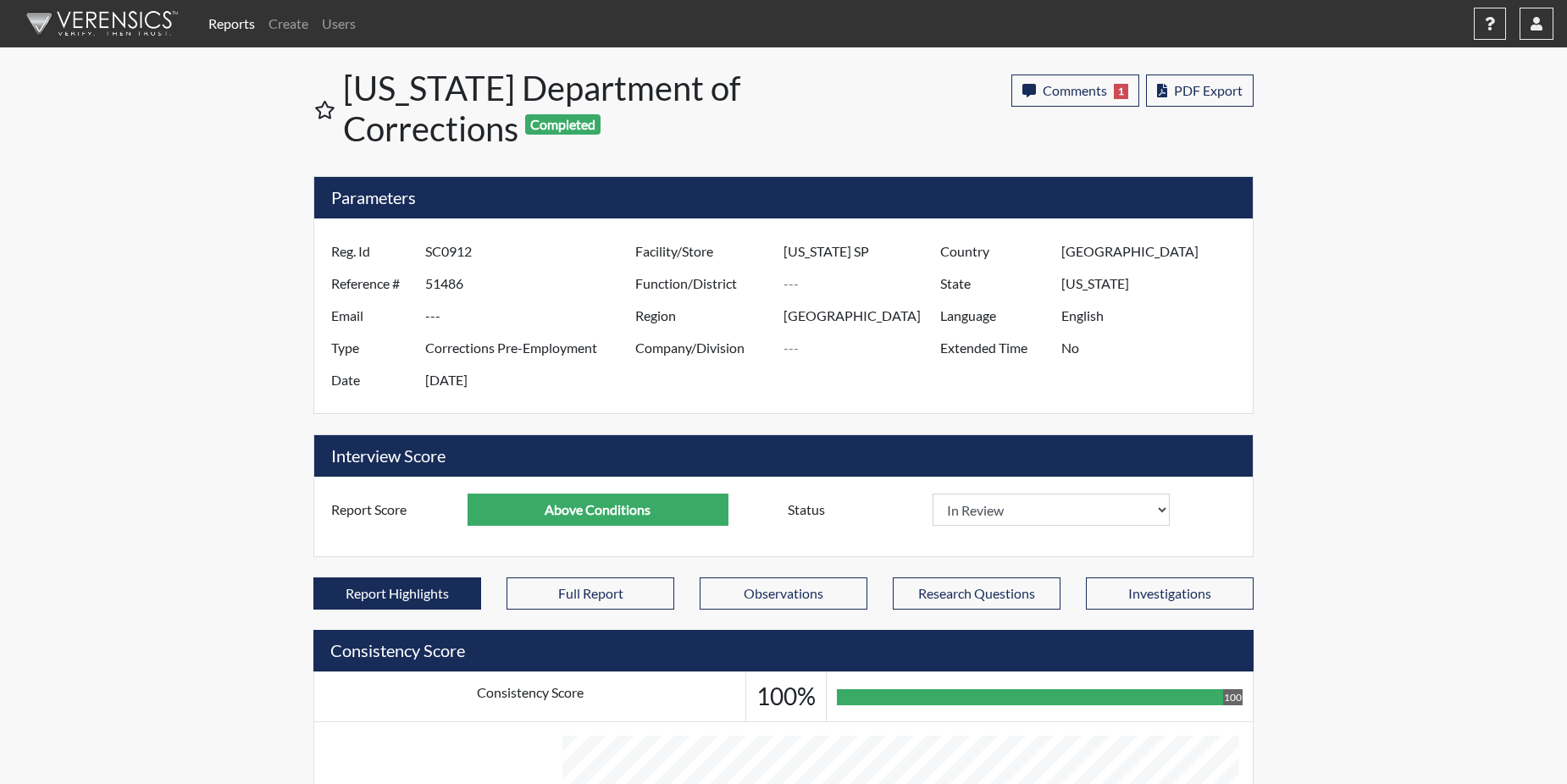
click at [245, 26] on link "Reports" at bounding box center [232, 23] width 61 height 34
